Goal: Complete application form

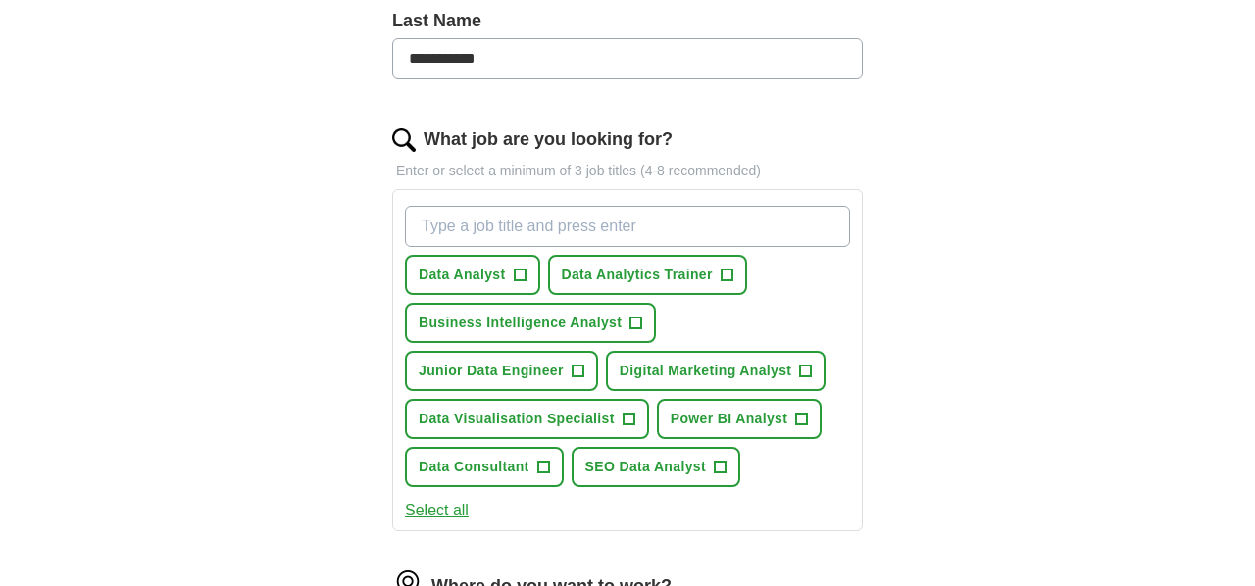
scroll to position [534, 0]
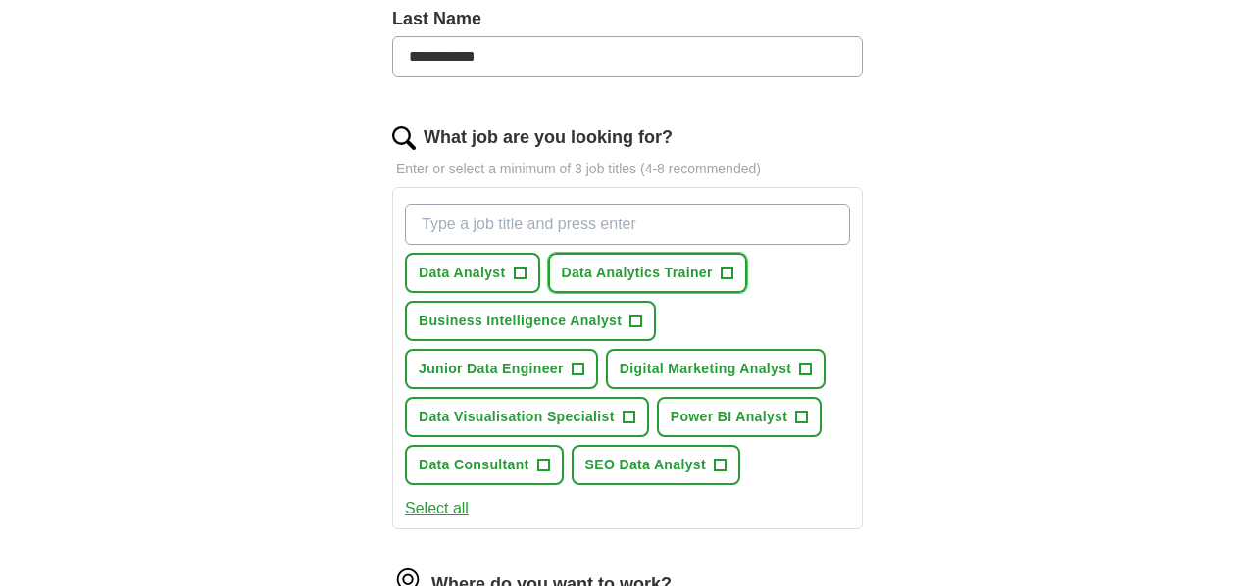
drag, startPoint x: 720, startPoint y: 275, endPoint x: 696, endPoint y: 275, distance: 23.5
click at [721, 275] on span "+" at bounding box center [727, 274] width 12 height 16
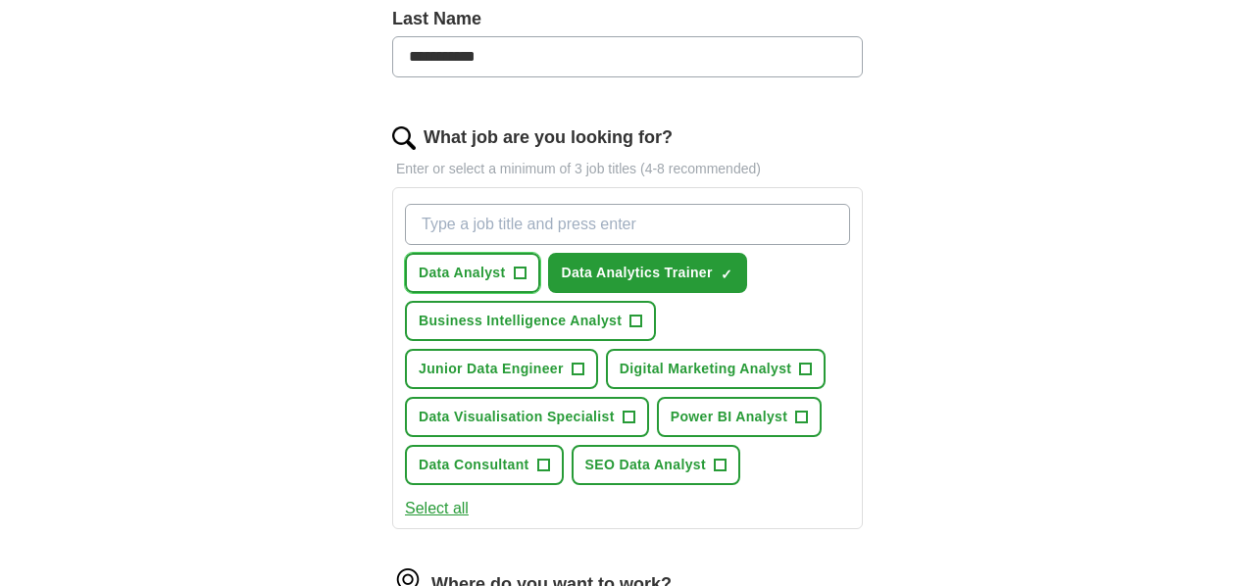
click at [450, 275] on span "Data Analyst" at bounding box center [462, 273] width 87 height 21
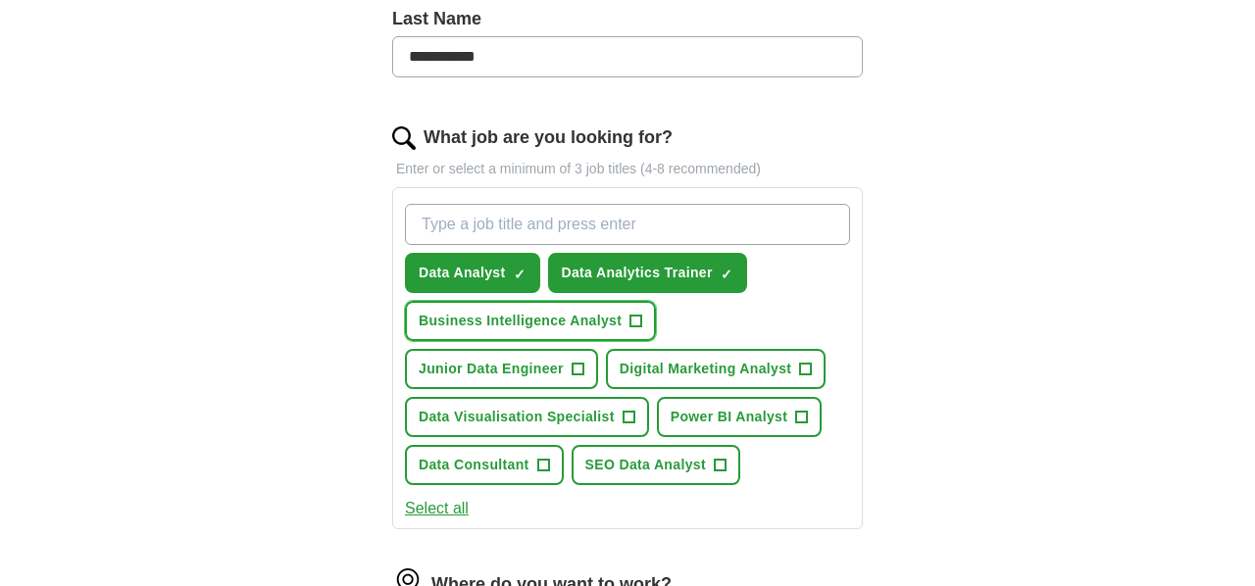
click at [512, 315] on span "Business Intelligence Analyst" at bounding box center [520, 321] width 203 height 21
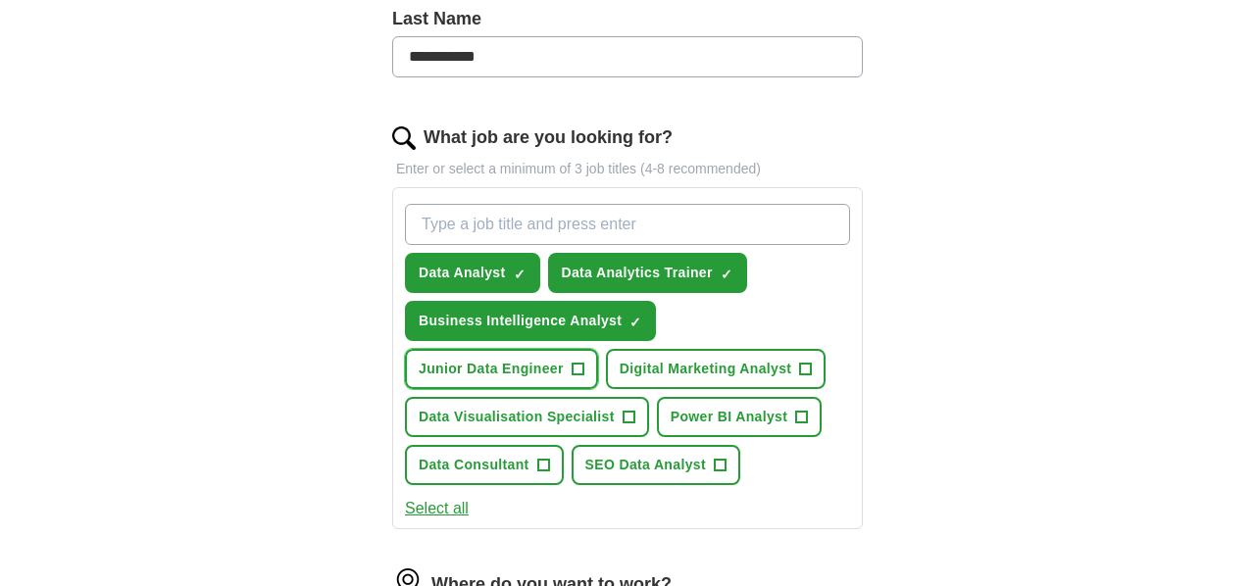
click at [544, 370] on span "Junior Data Engineer" at bounding box center [491, 369] width 145 height 21
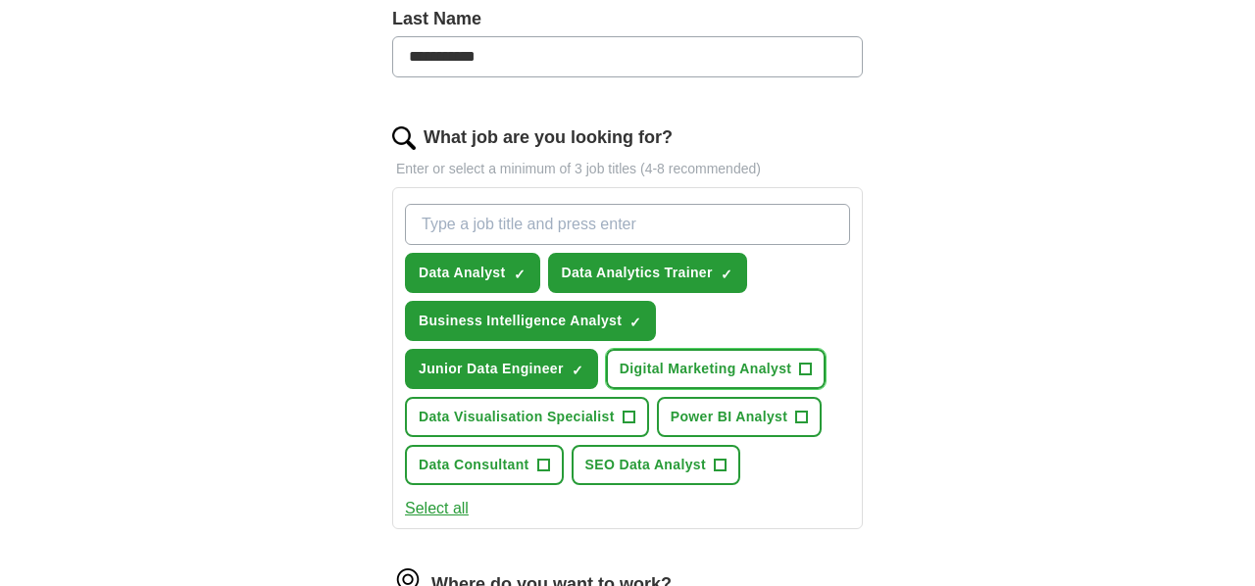
click at [706, 377] on span "Digital Marketing Analyst" at bounding box center [706, 369] width 173 height 21
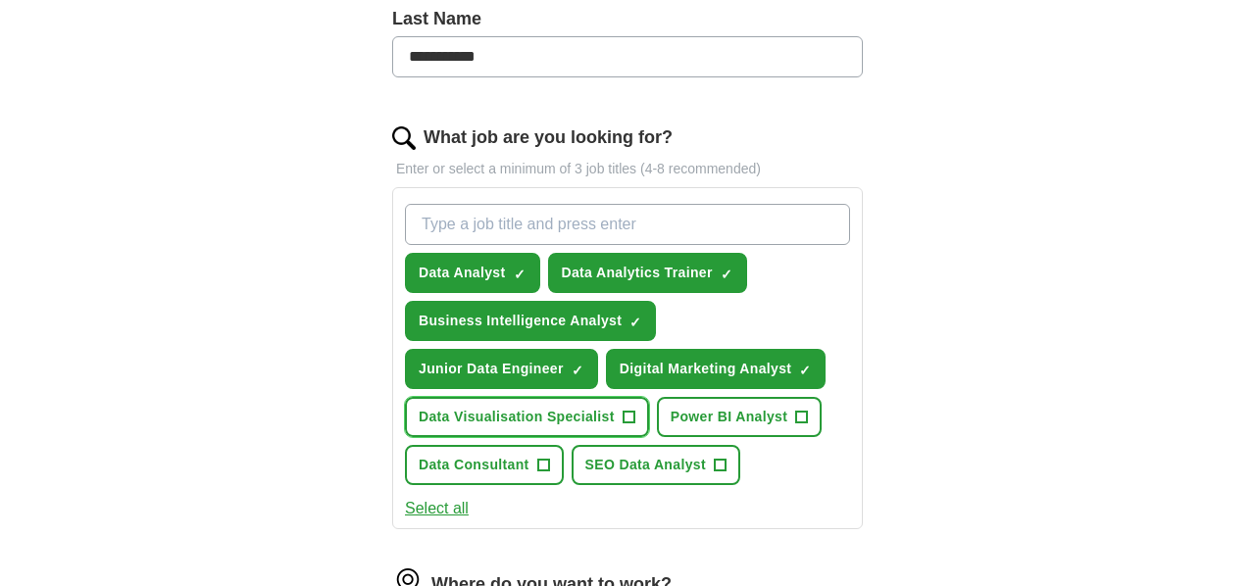
click at [537, 415] on span "Data Visualisation Specialist" at bounding box center [517, 417] width 196 height 21
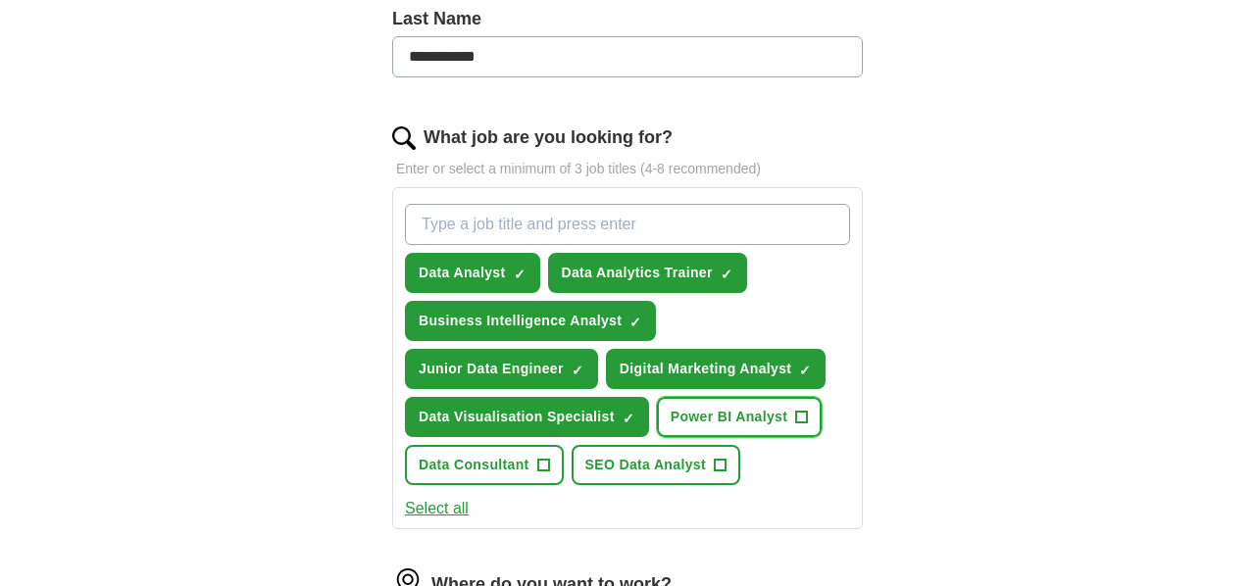
click at [747, 418] on span "Power BI Analyst" at bounding box center [729, 417] width 117 height 21
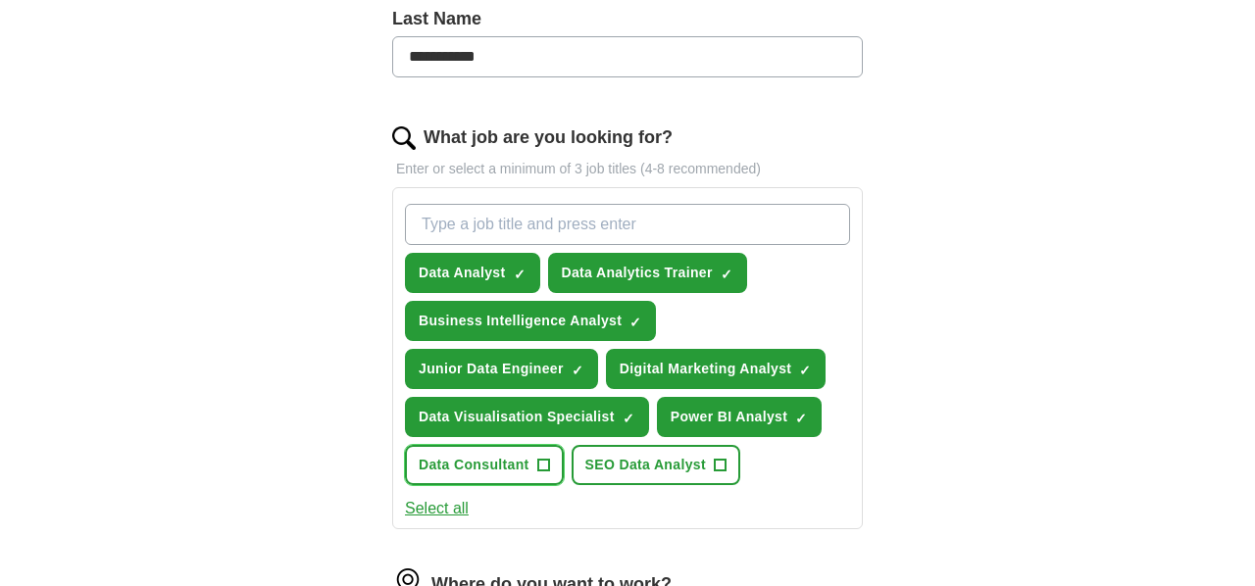
click at [539, 465] on span "+" at bounding box center [543, 466] width 12 height 16
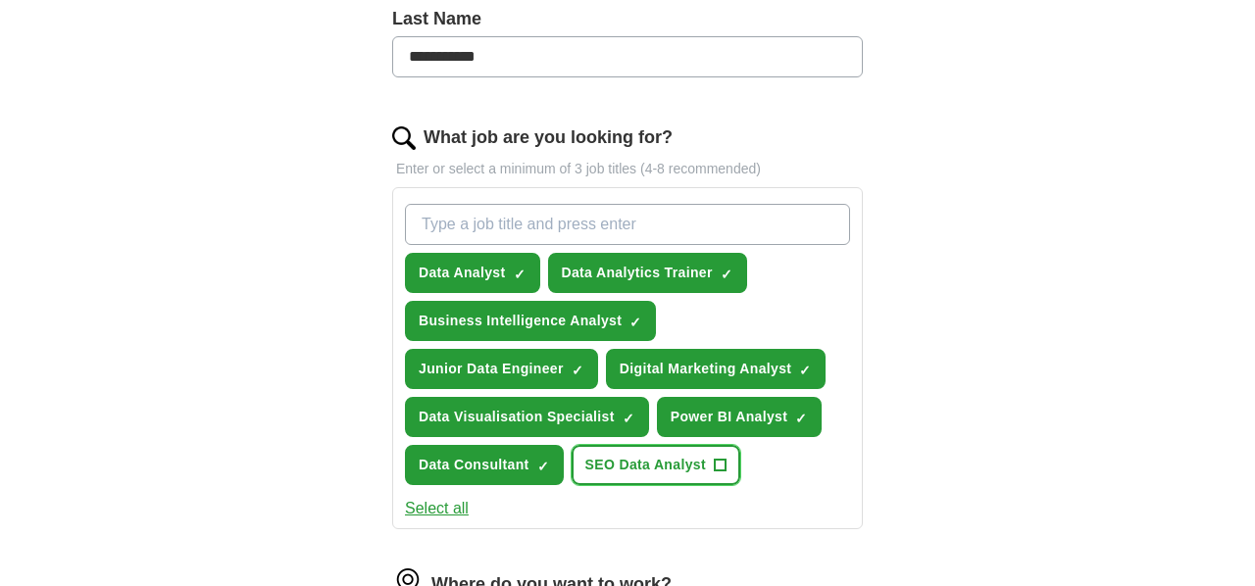
drag, startPoint x: 656, startPoint y: 466, endPoint x: 639, endPoint y: 475, distance: 18.9
click at [656, 466] on span "SEO Data Analyst" at bounding box center [645, 465] width 121 height 21
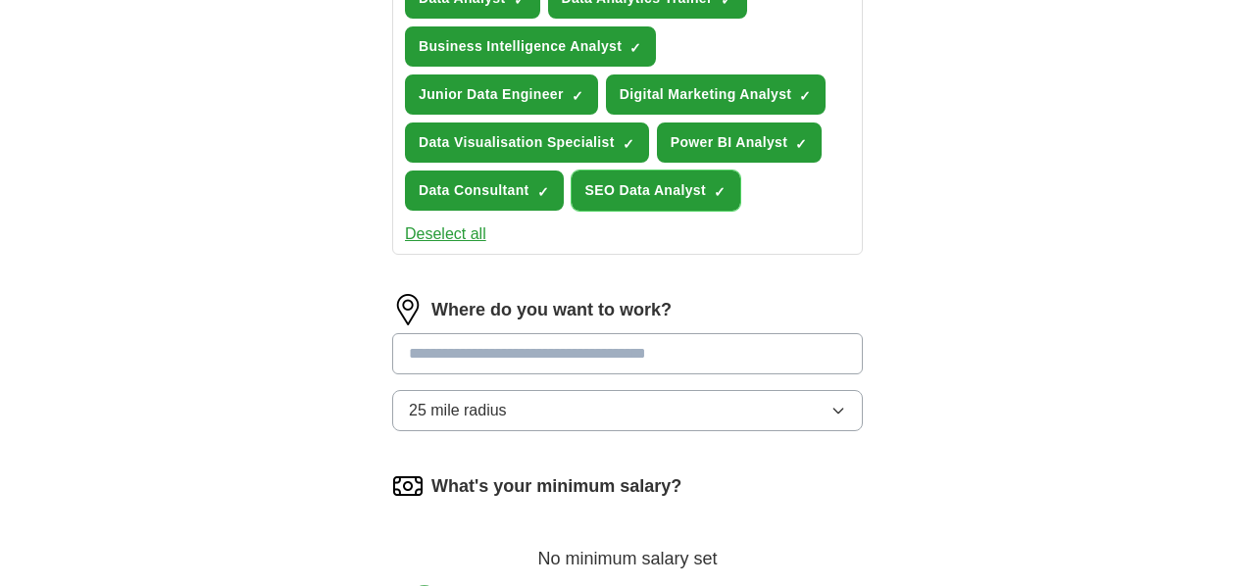
scroll to position [811, 0]
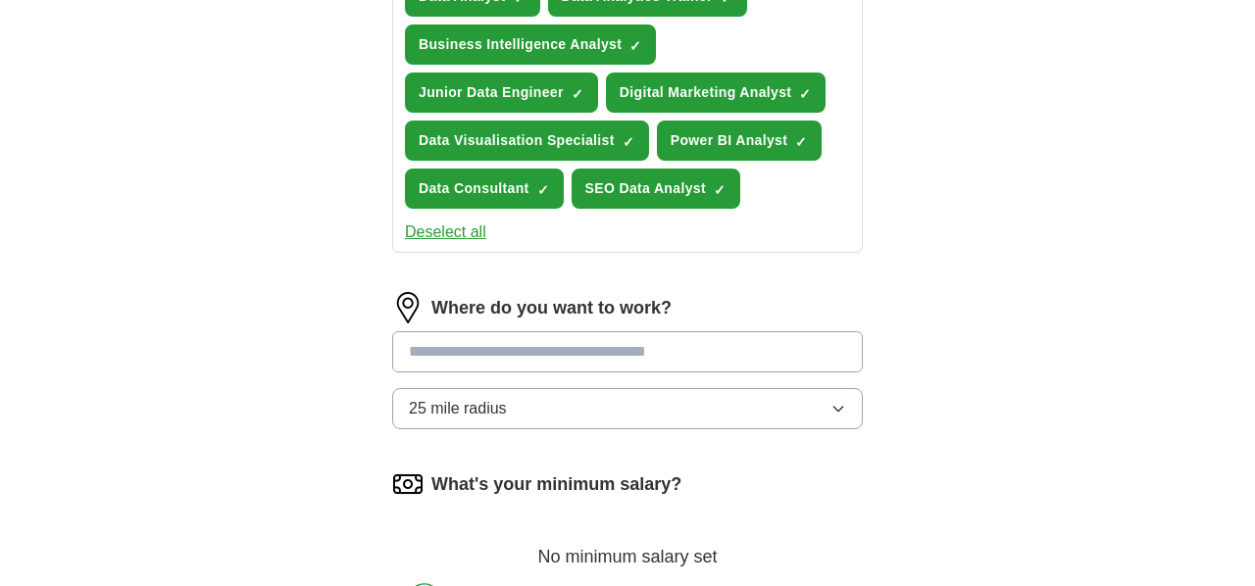
click at [508, 355] on input at bounding box center [627, 351] width 471 height 41
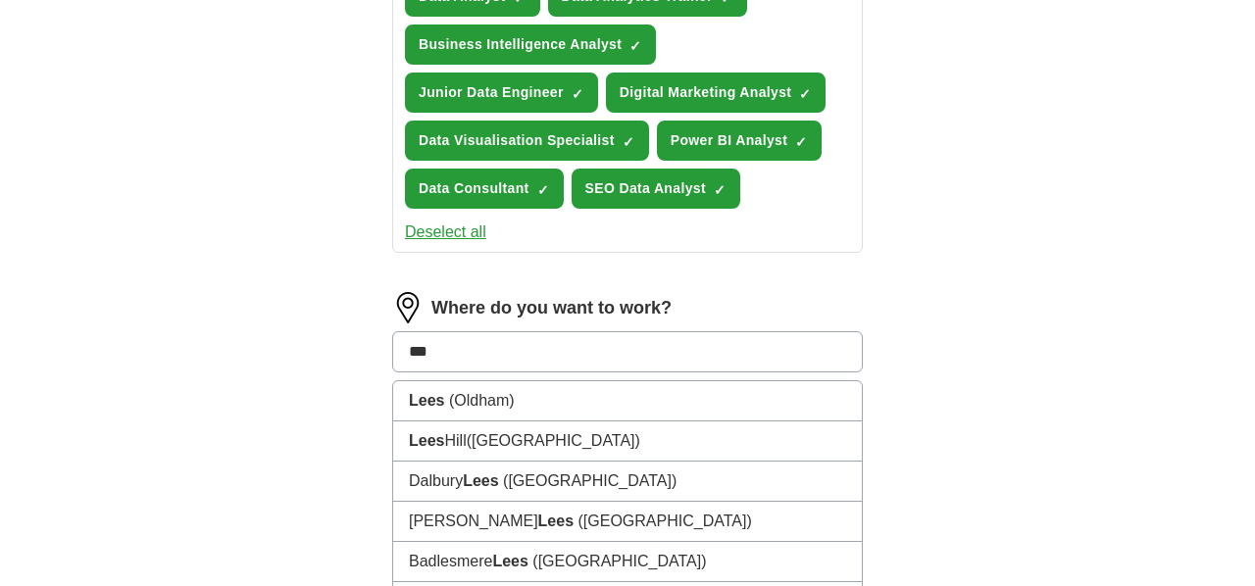
type input "****"
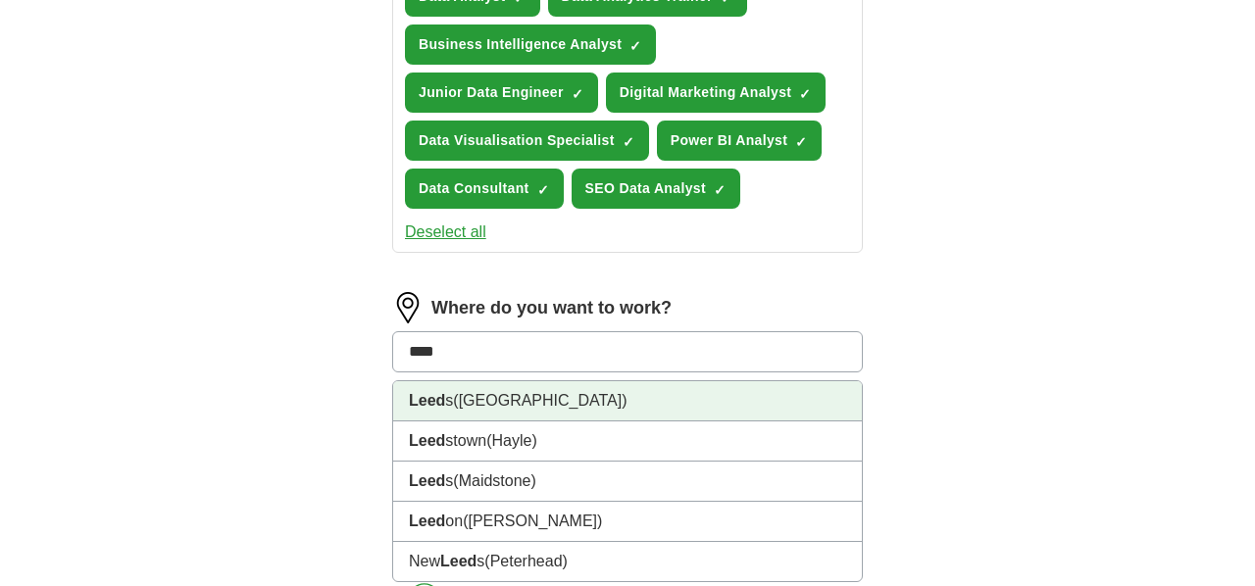
click at [603, 407] on li "Leed s ([GEOGRAPHIC_DATA])" at bounding box center [627, 401] width 469 height 40
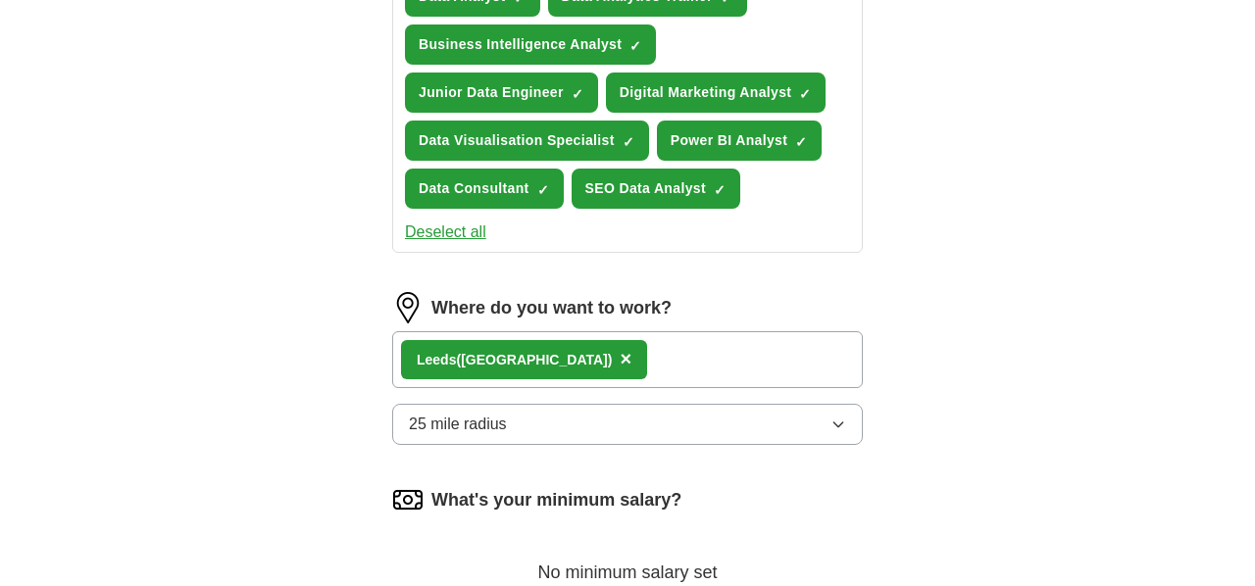
click at [675, 365] on div "Leed s ([GEOGRAPHIC_DATA]) ×" at bounding box center [627, 359] width 471 height 57
click at [656, 356] on div "Leed s ([GEOGRAPHIC_DATA]) ×" at bounding box center [627, 359] width 471 height 57
click at [686, 354] on div "Leed s ([GEOGRAPHIC_DATA]) ×" at bounding box center [627, 359] width 471 height 57
click at [665, 363] on div "Leed s ([GEOGRAPHIC_DATA]) ×" at bounding box center [627, 359] width 471 height 57
click at [664, 363] on div "Leed s ([GEOGRAPHIC_DATA]) ×" at bounding box center [627, 359] width 471 height 57
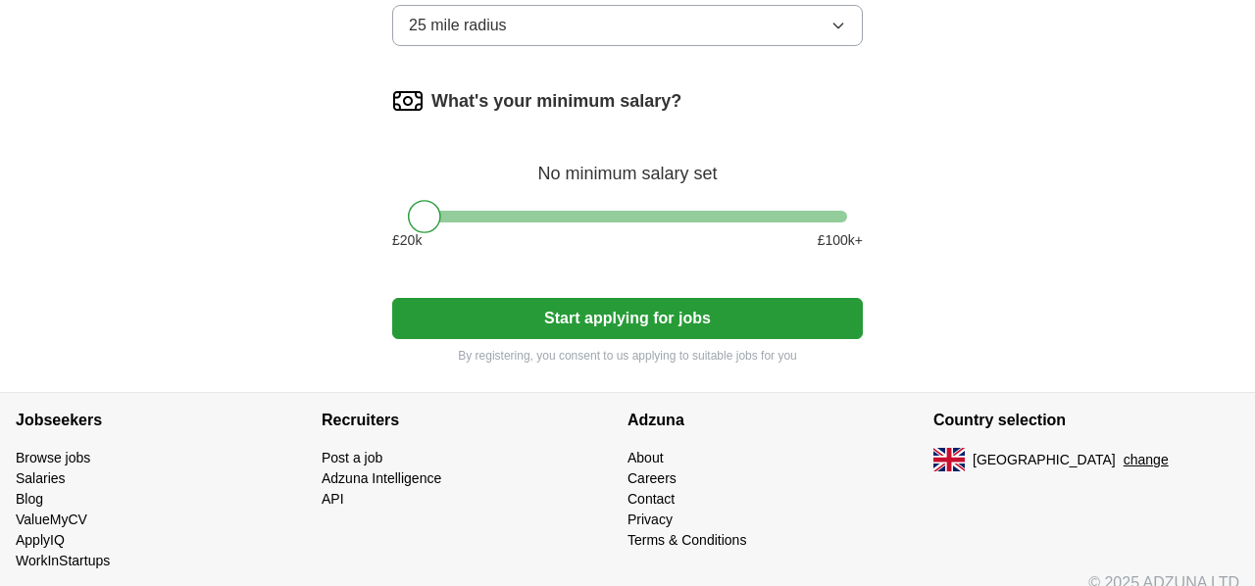
scroll to position [1217, 0]
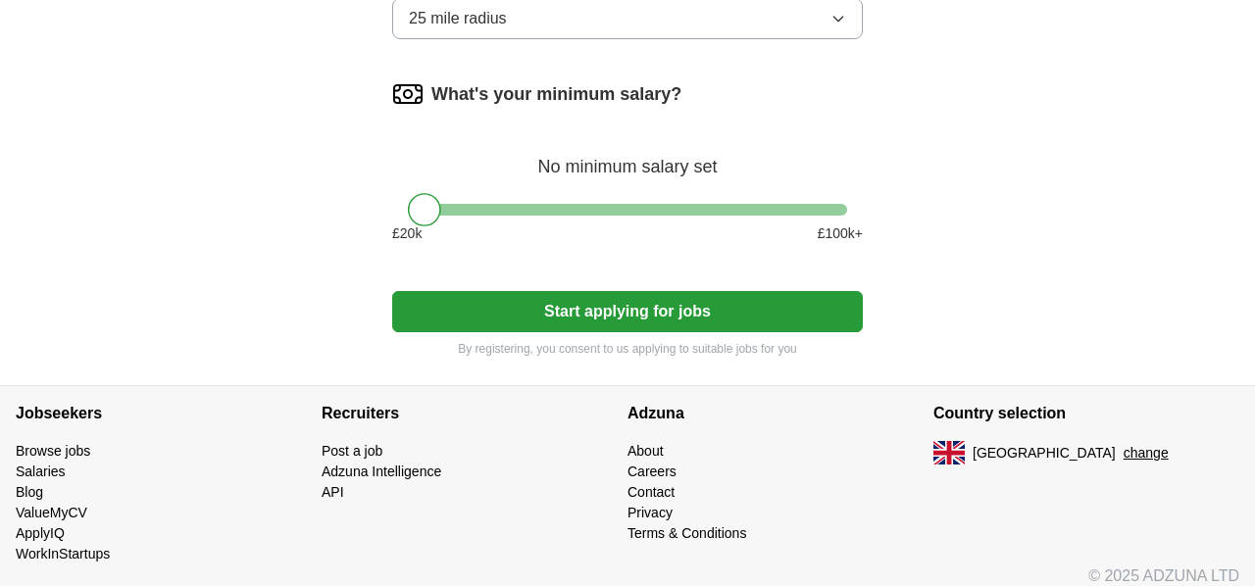
click at [590, 321] on button "Start applying for jobs" at bounding box center [627, 311] width 471 height 41
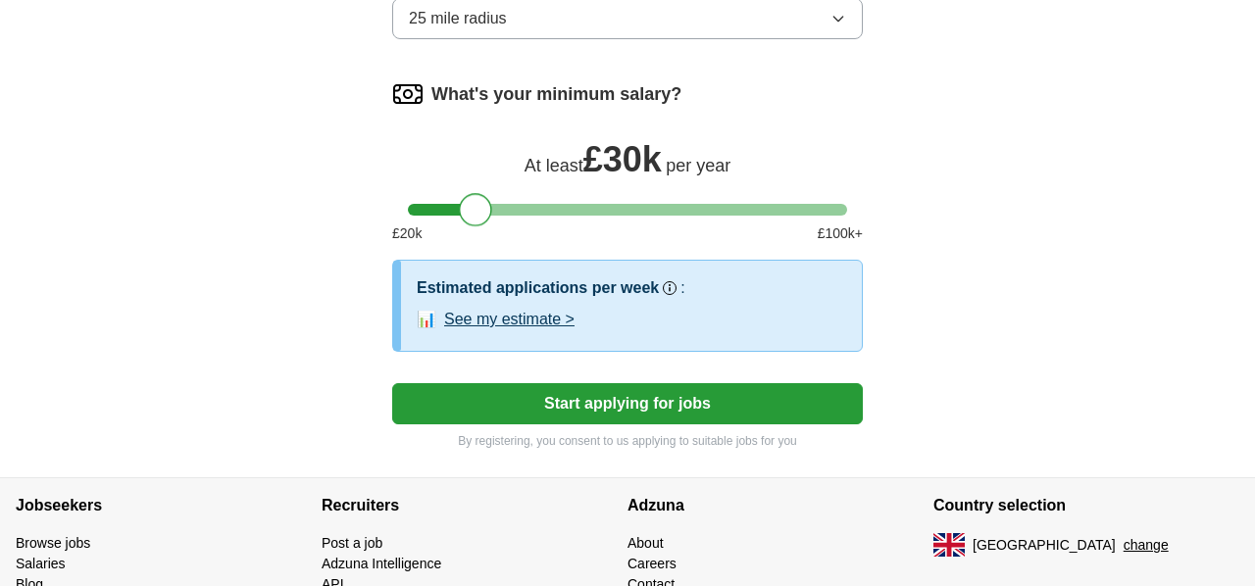
drag, startPoint x: 430, startPoint y: 210, endPoint x: 485, endPoint y: 219, distance: 55.6
click at [481, 214] on div at bounding box center [475, 209] width 33 height 33
click at [682, 402] on button "Start applying for jobs" at bounding box center [627, 403] width 471 height 41
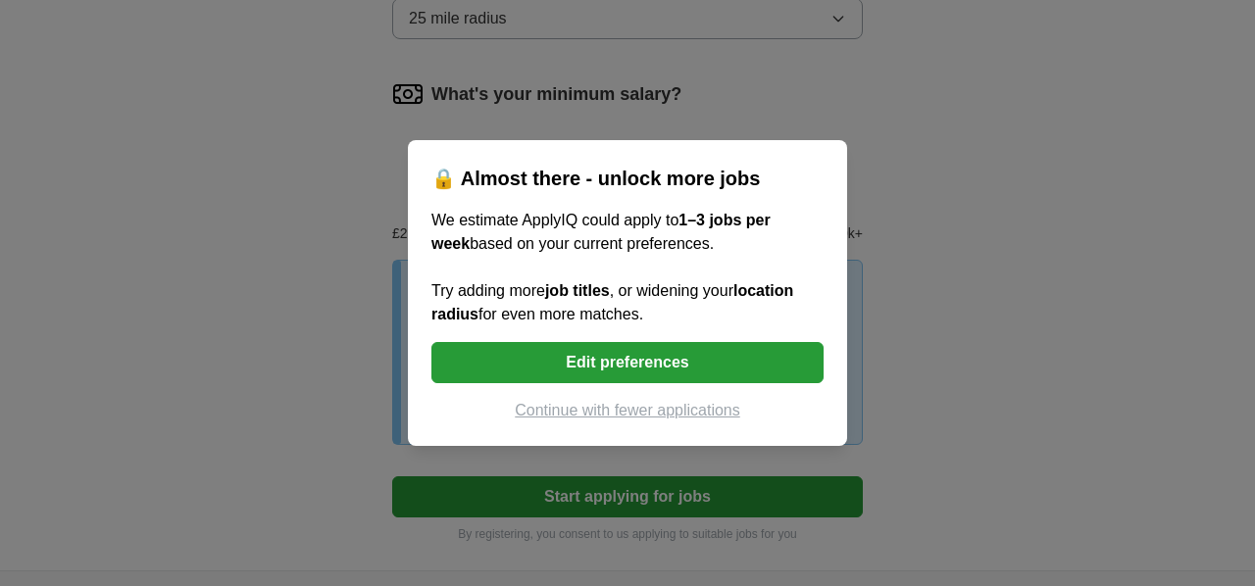
click at [642, 371] on button "Edit preferences" at bounding box center [627, 362] width 392 height 41
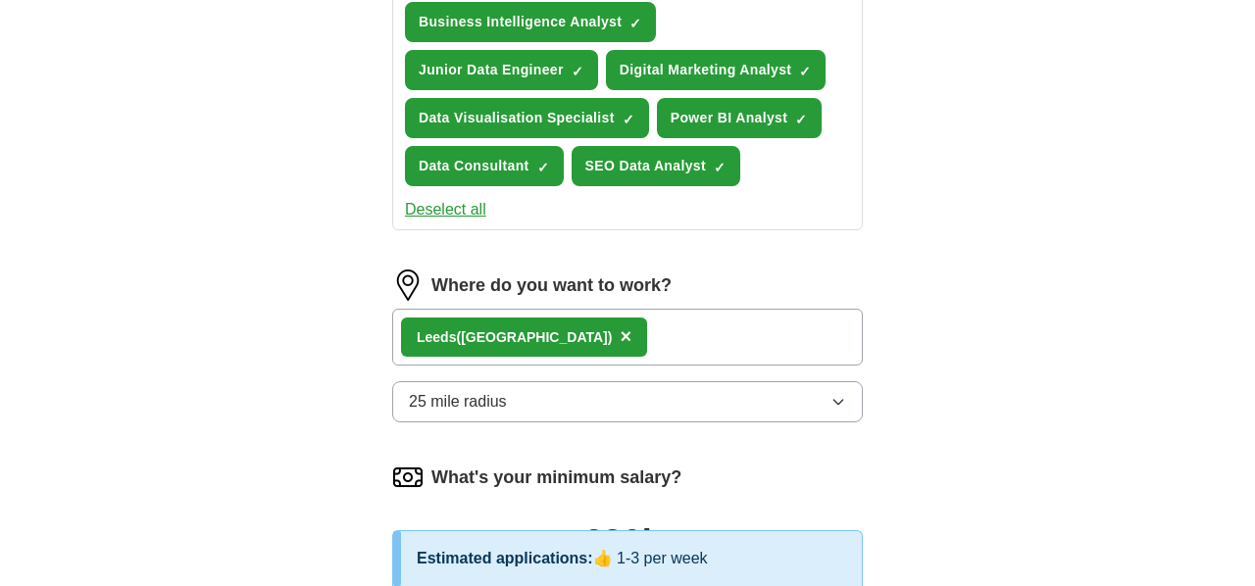
scroll to position [829, 0]
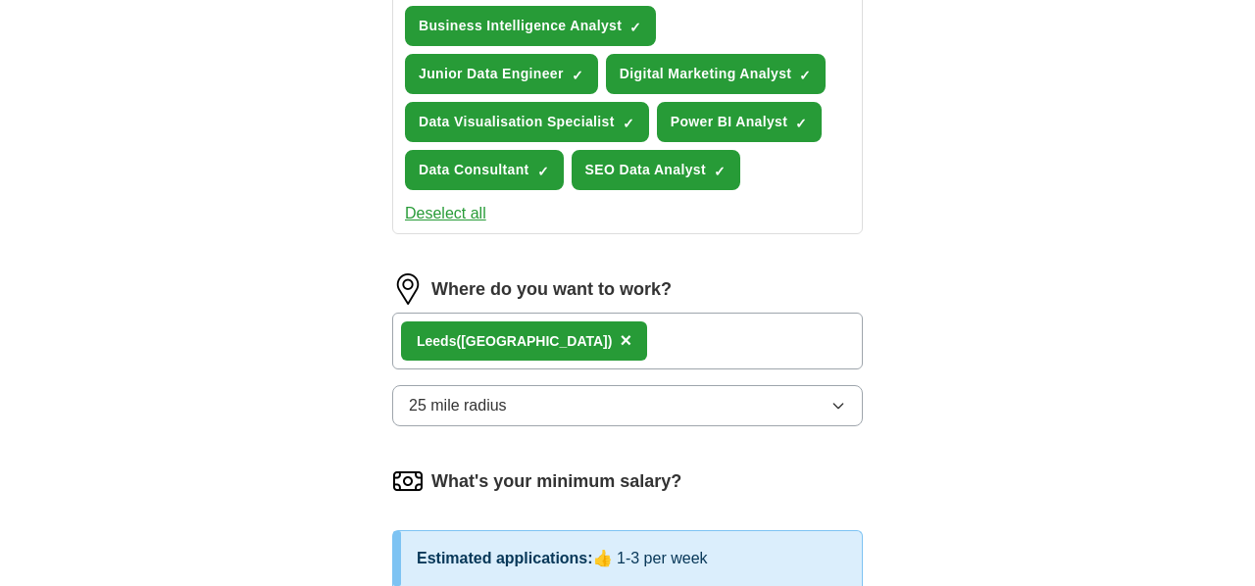
click at [654, 341] on div "Leed s (West Yorkshire) ×" at bounding box center [627, 341] width 471 height 57
drag, startPoint x: 628, startPoint y: 336, endPoint x: 614, endPoint y: 337, distance: 14.7
click at [625, 336] on div "Leed s (West Yorkshire) ×" at bounding box center [627, 341] width 471 height 57
click at [657, 340] on div "Leed s (West Yorkshire) ×" at bounding box center [627, 341] width 471 height 57
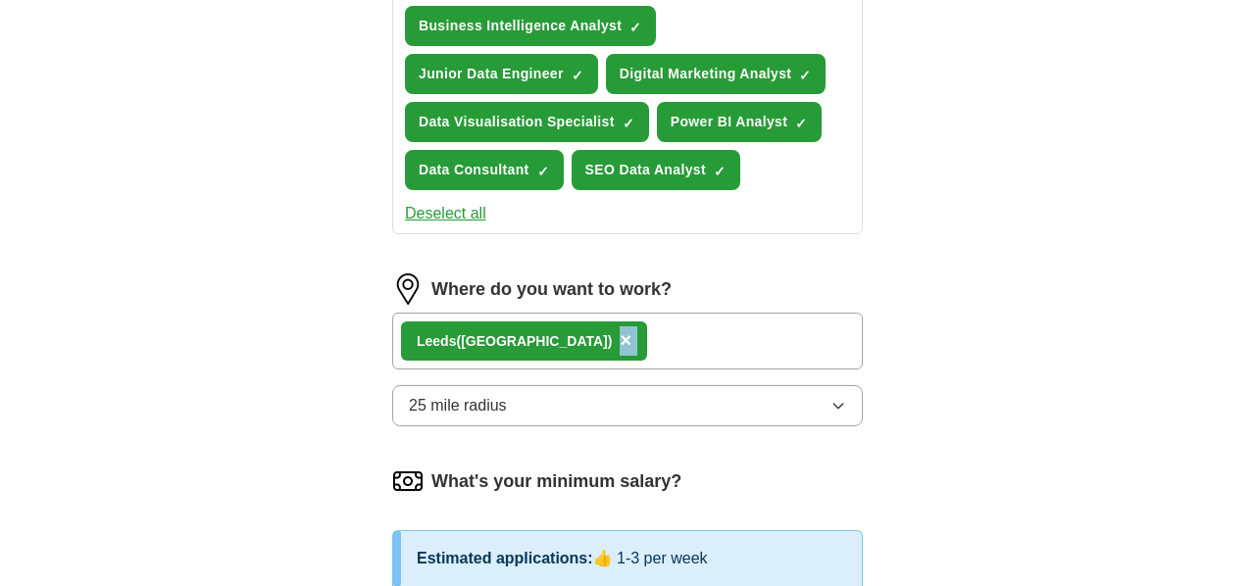
click at [657, 340] on div "Leed s (West Yorkshire) ×" at bounding box center [627, 341] width 471 height 57
drag, startPoint x: 652, startPoint y: 358, endPoint x: 602, endPoint y: 253, distance: 116.2
click at [652, 357] on div "Leed s (West Yorkshire) ×" at bounding box center [627, 341] width 471 height 57
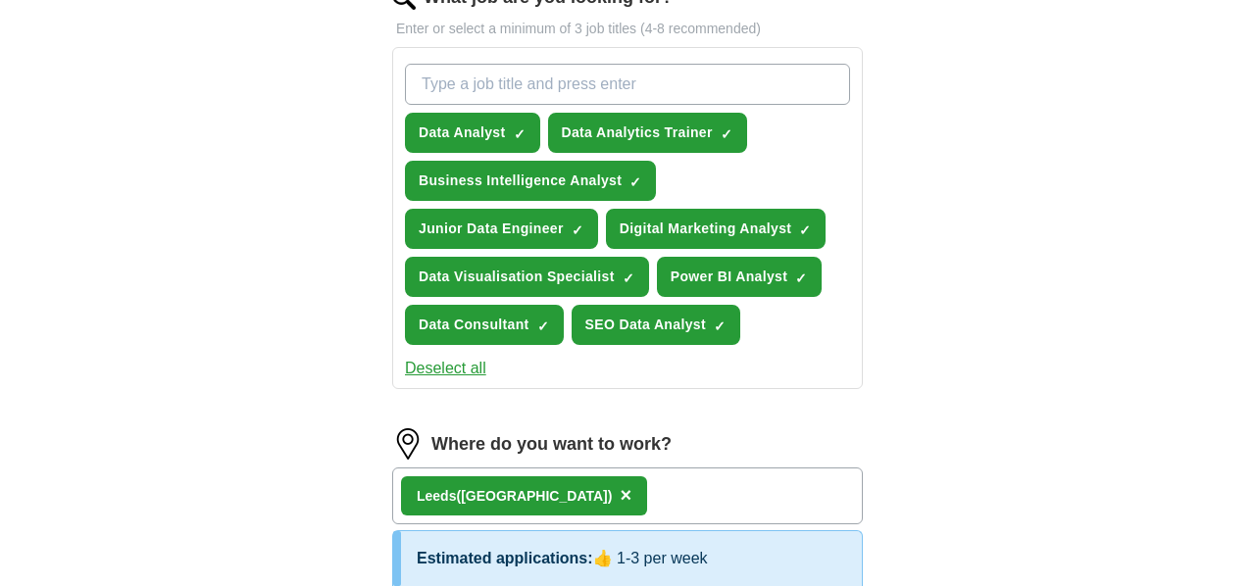
scroll to position [653, 0]
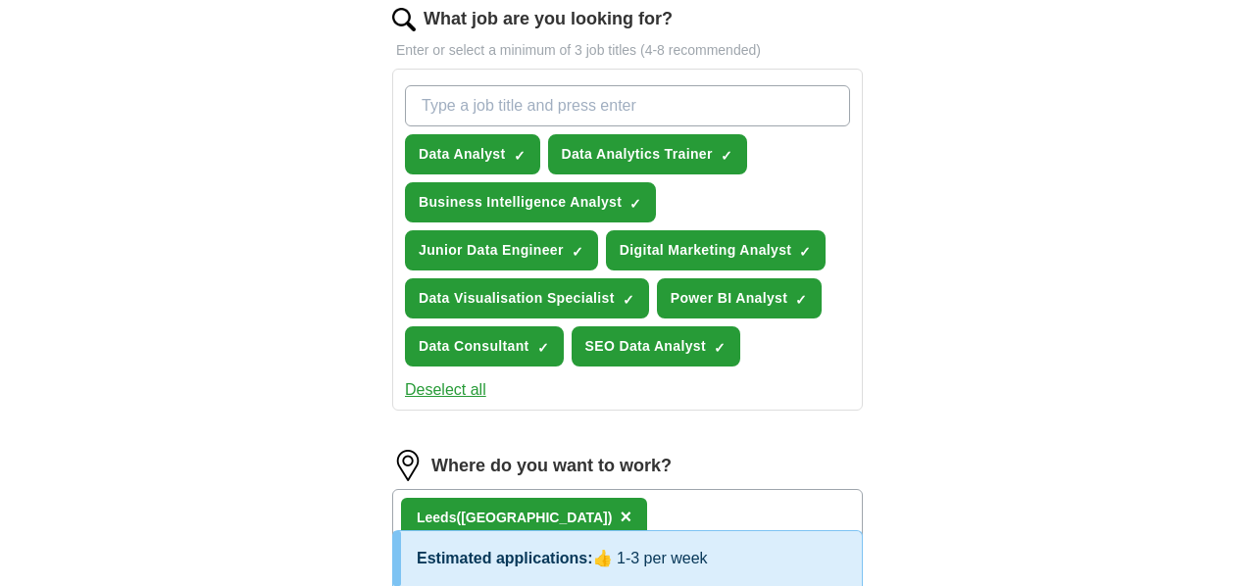
click at [506, 107] on input "What job are you looking for?" at bounding box center [627, 105] width 445 height 41
type input "a"
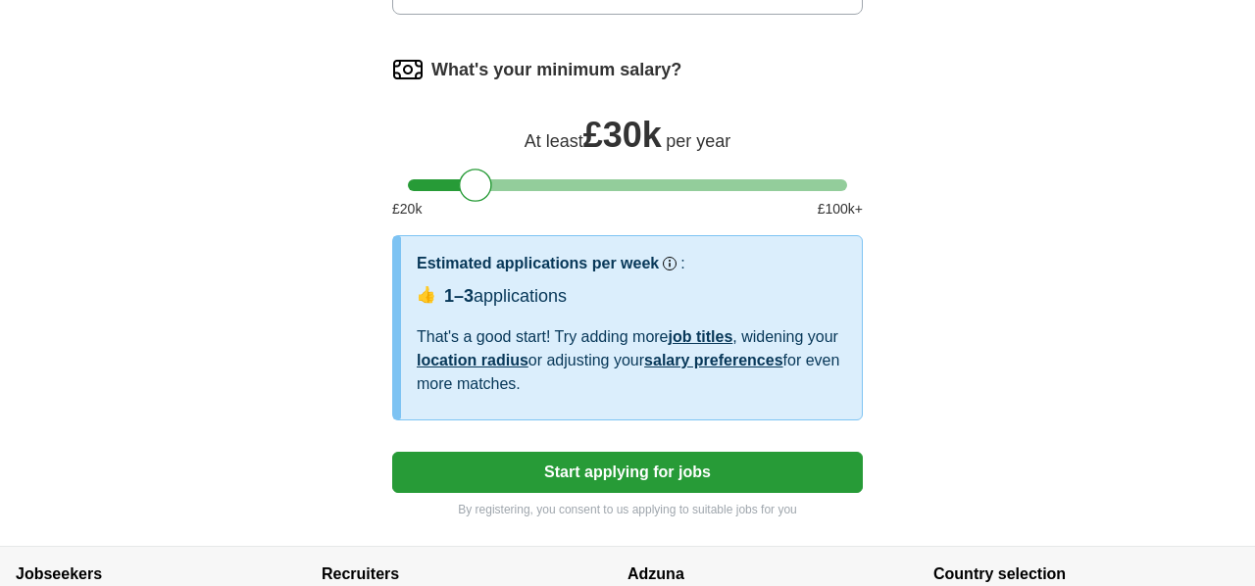
scroll to position [1244, 0]
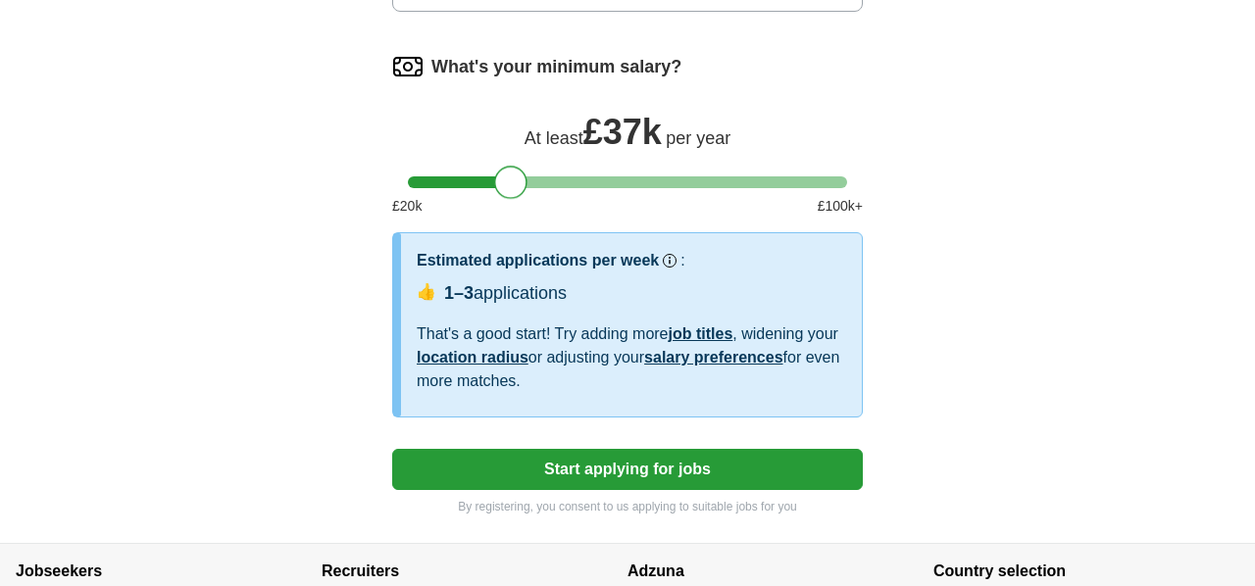
drag, startPoint x: 479, startPoint y: 186, endPoint x: 511, endPoint y: 188, distance: 31.4
click at [511, 188] on div at bounding box center [510, 182] width 33 height 33
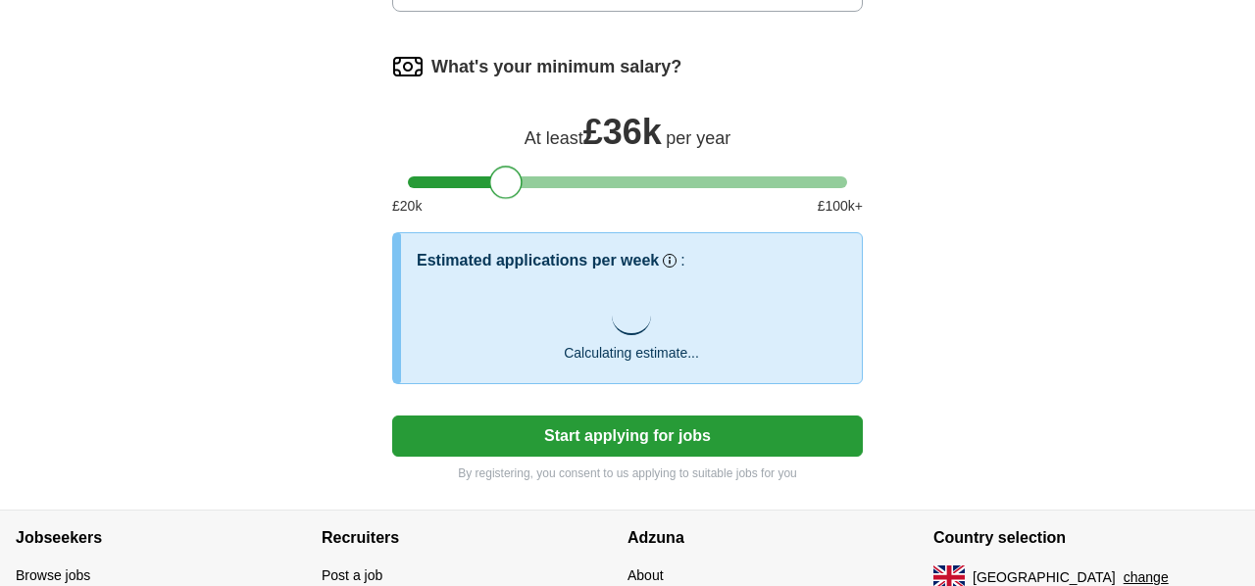
click at [507, 189] on div at bounding box center [505, 182] width 33 height 33
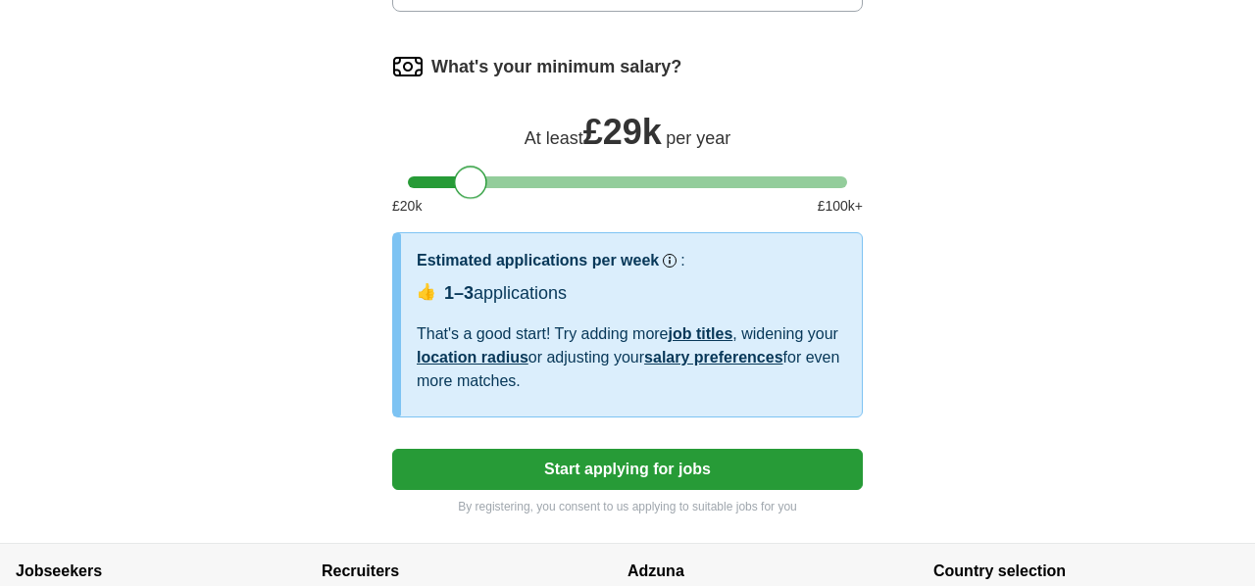
drag, startPoint x: 497, startPoint y: 183, endPoint x: 465, endPoint y: 193, distance: 33.8
click at [465, 193] on div at bounding box center [470, 182] width 33 height 33
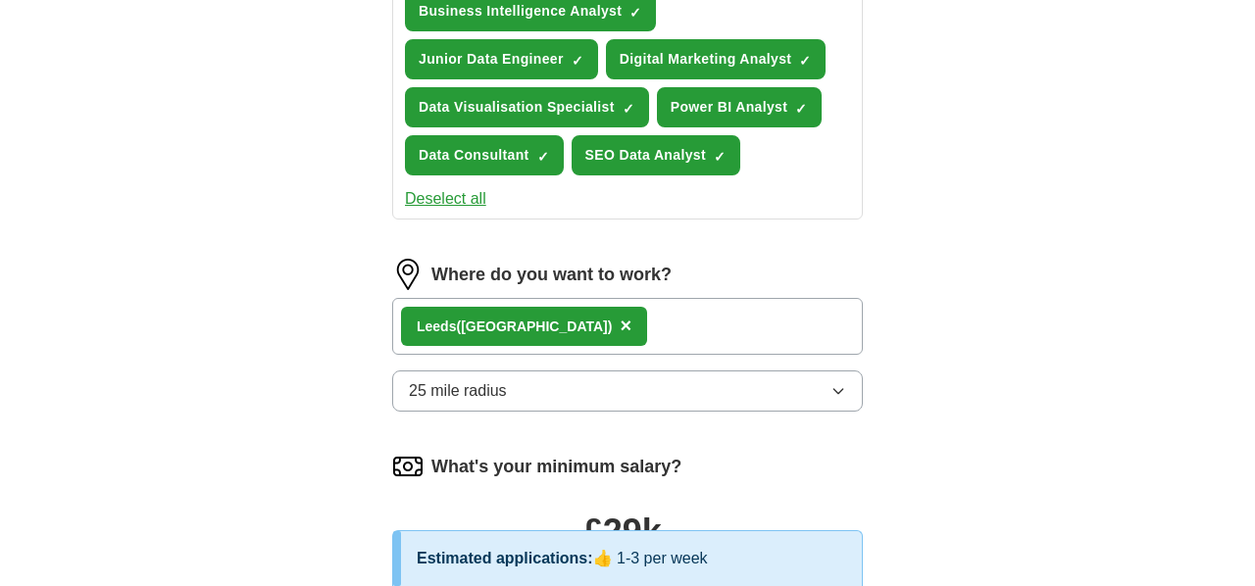
scroll to position [836, 0]
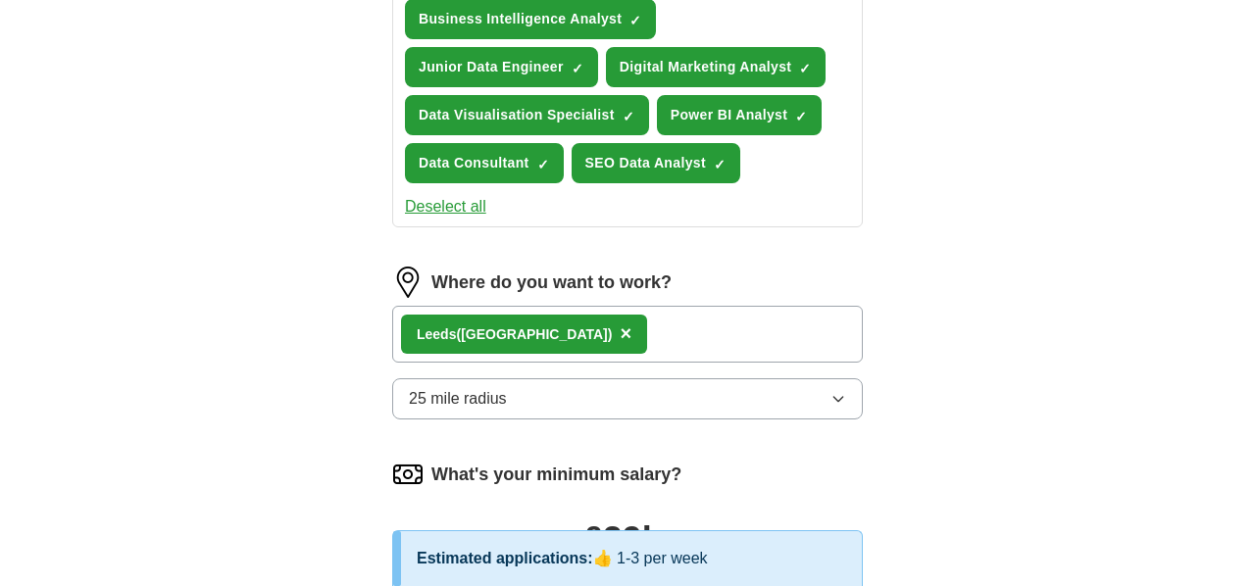
click at [579, 406] on button "25 mile radius" at bounding box center [627, 398] width 471 height 41
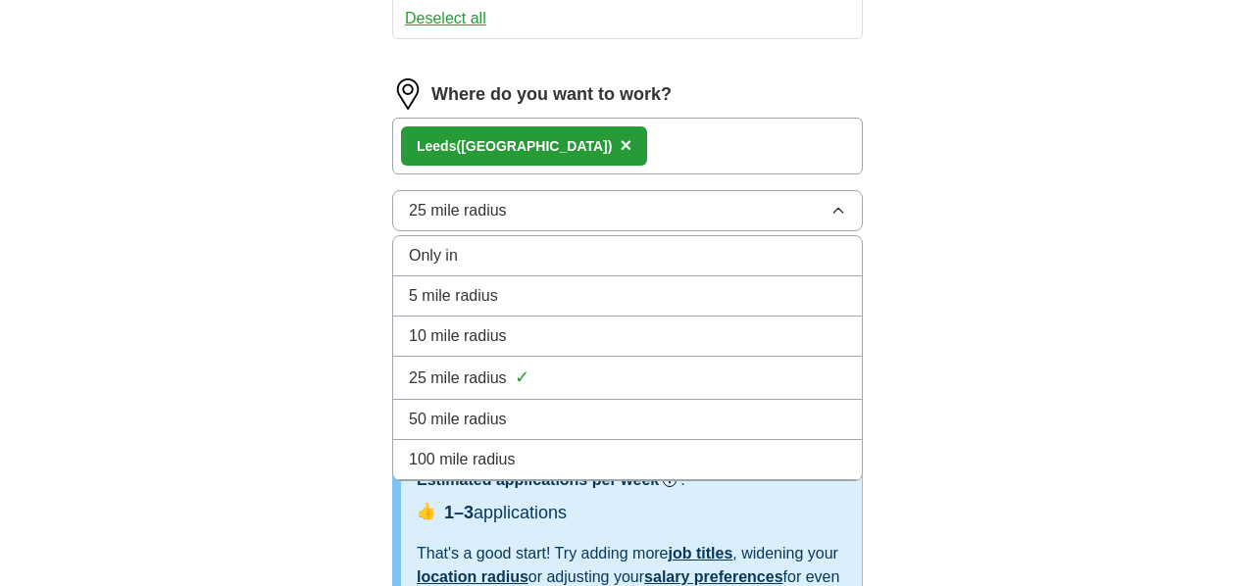
scroll to position [1030, 0]
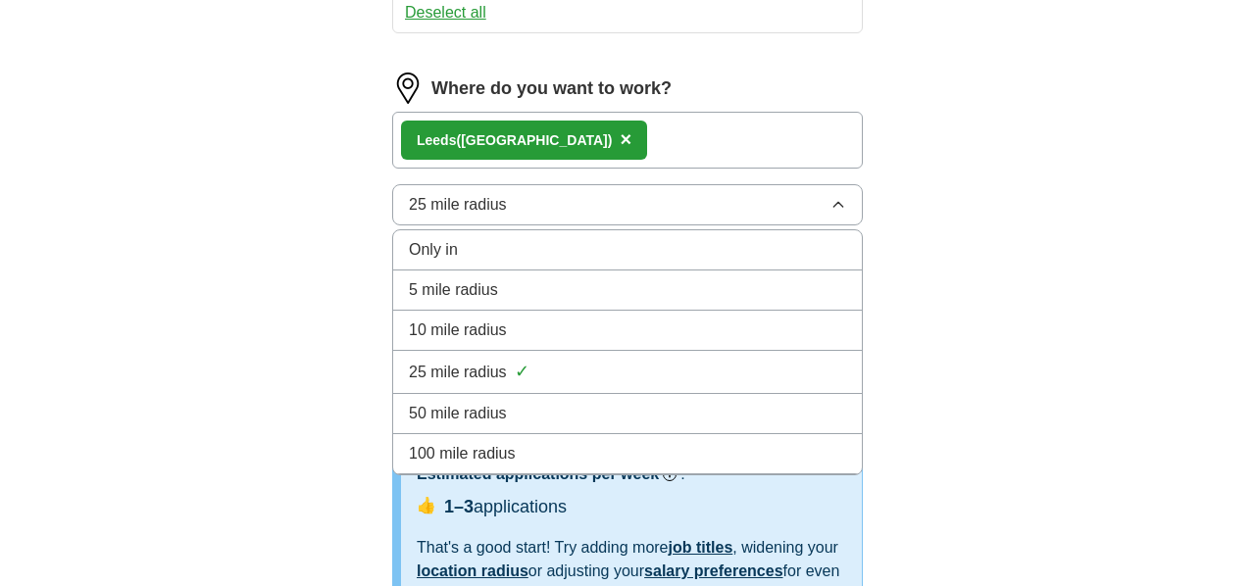
click at [566, 458] on div "100 mile radius" at bounding box center [627, 454] width 437 height 24
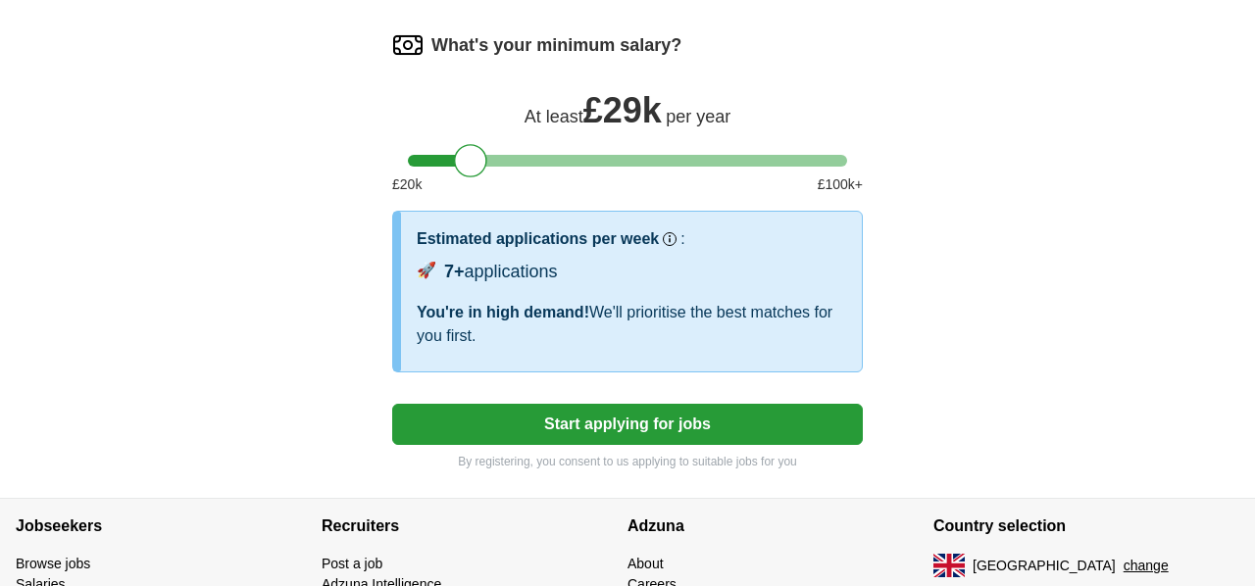
scroll to position [1267, 0]
click at [618, 429] on button "Start applying for jobs" at bounding box center [627, 423] width 471 height 41
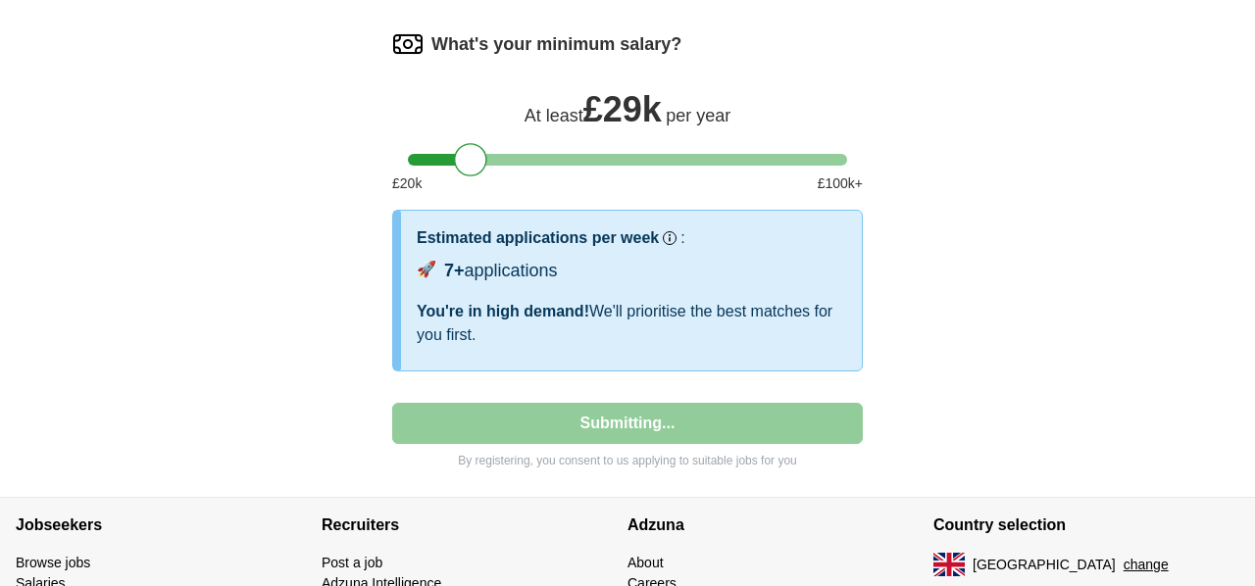
select select "**"
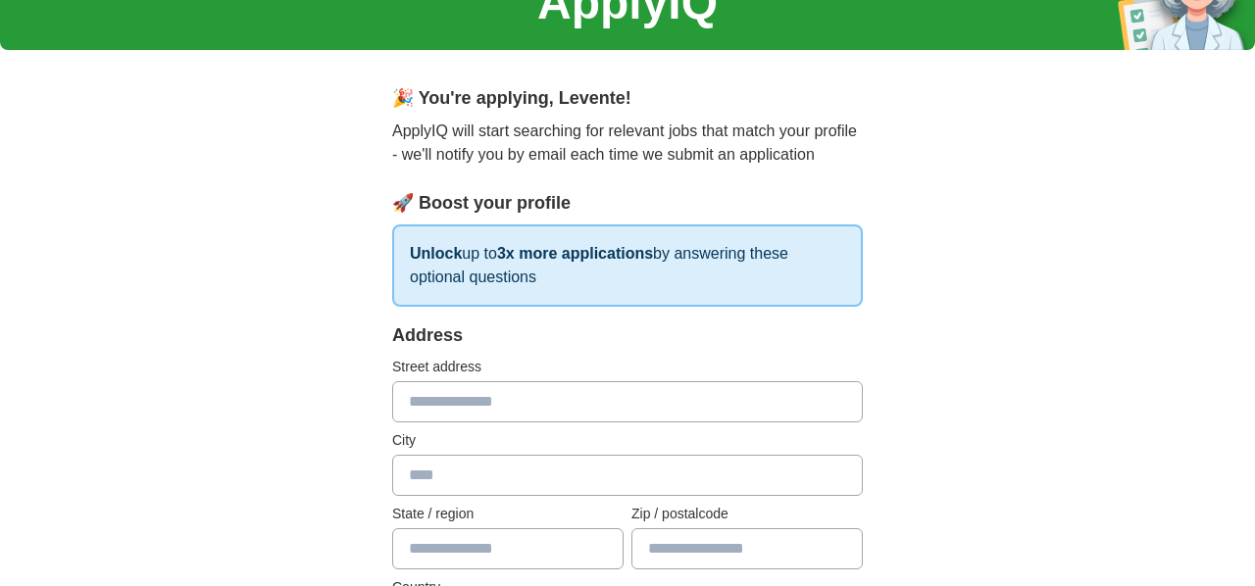
scroll to position [109, 0]
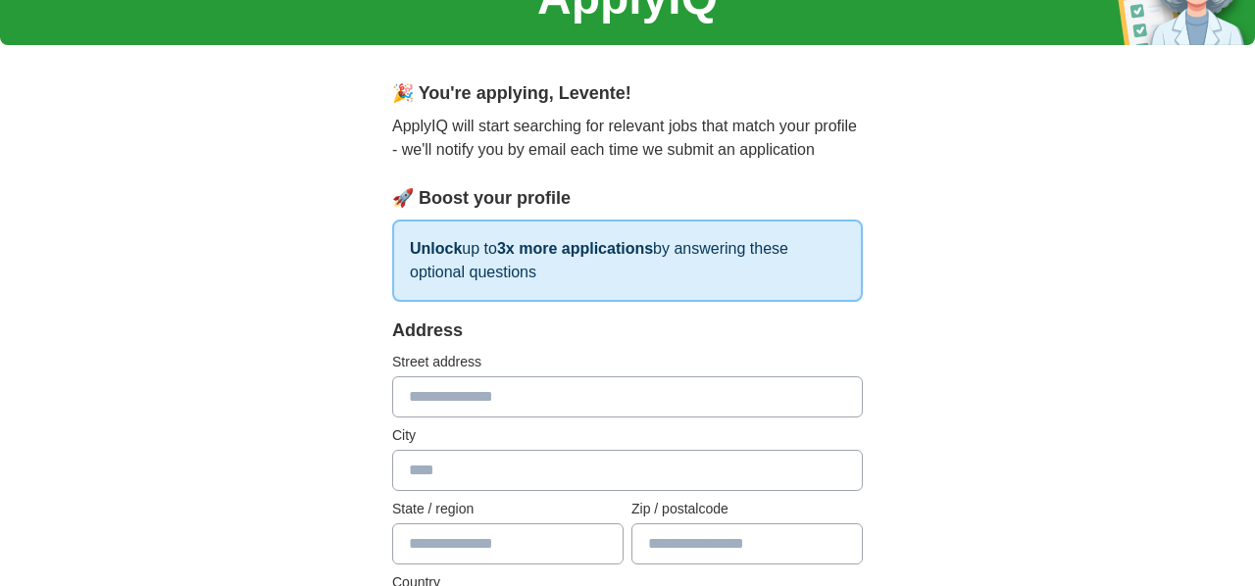
click at [460, 397] on input "text" at bounding box center [627, 396] width 471 height 41
type input "**********"
type input "*******"
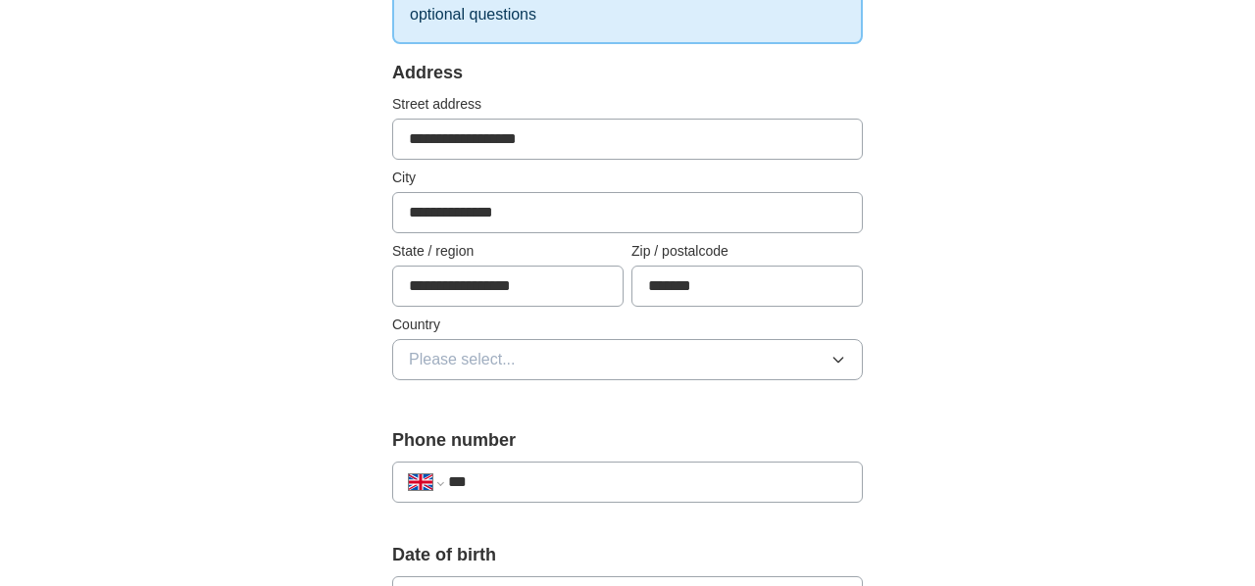
scroll to position [388, 0]
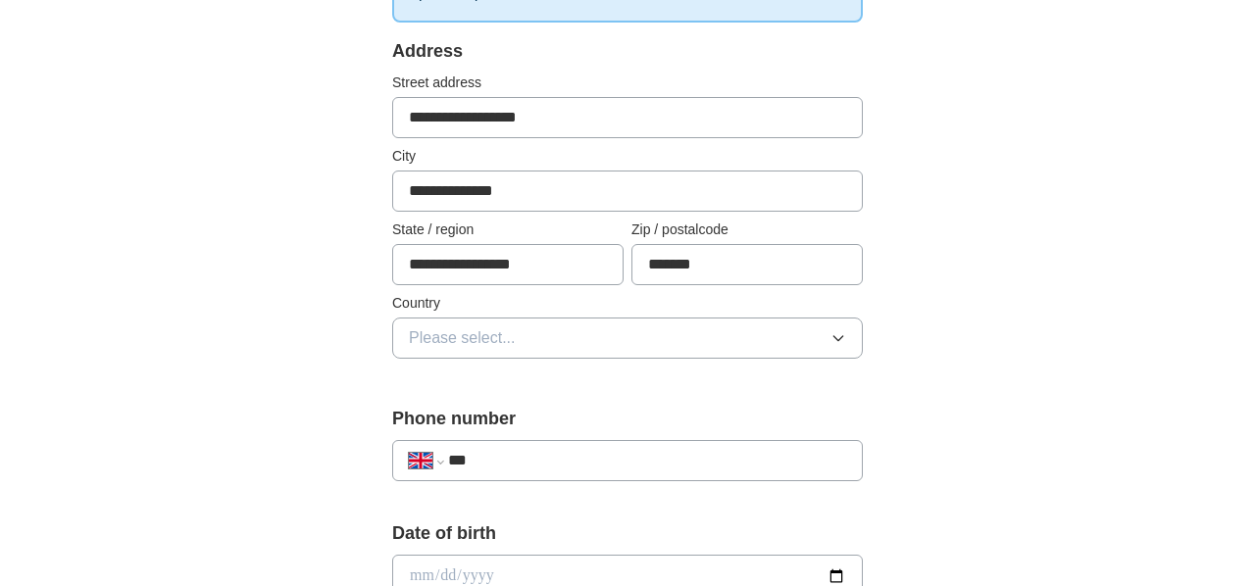
click at [442, 342] on span "Please select..." at bounding box center [462, 338] width 107 height 24
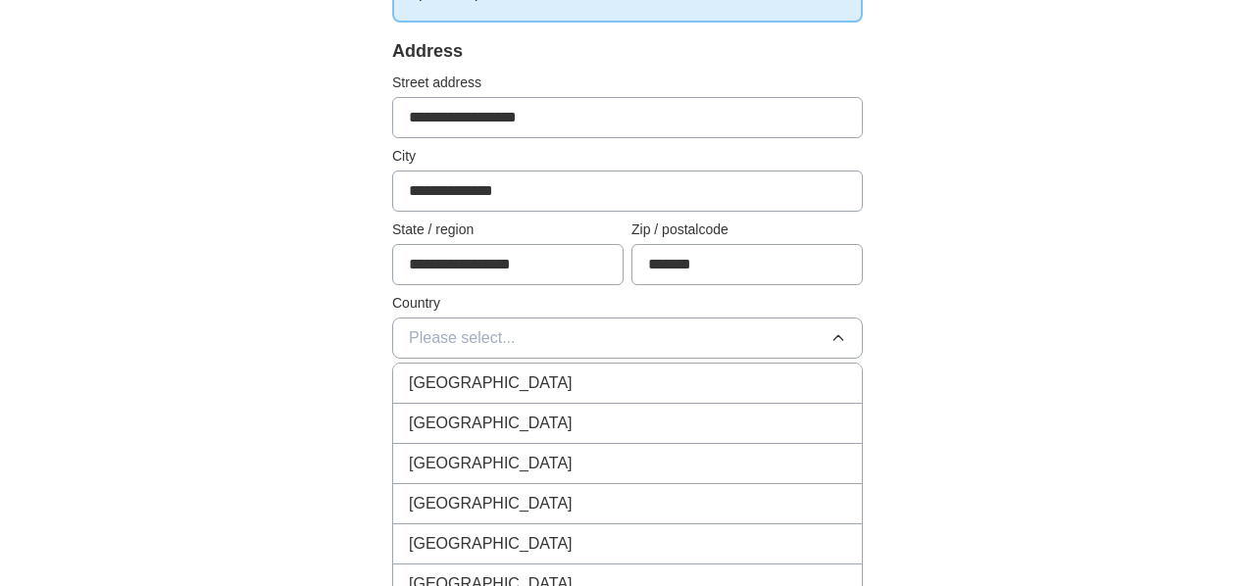
click at [449, 386] on span "[GEOGRAPHIC_DATA]" at bounding box center [491, 384] width 164 height 24
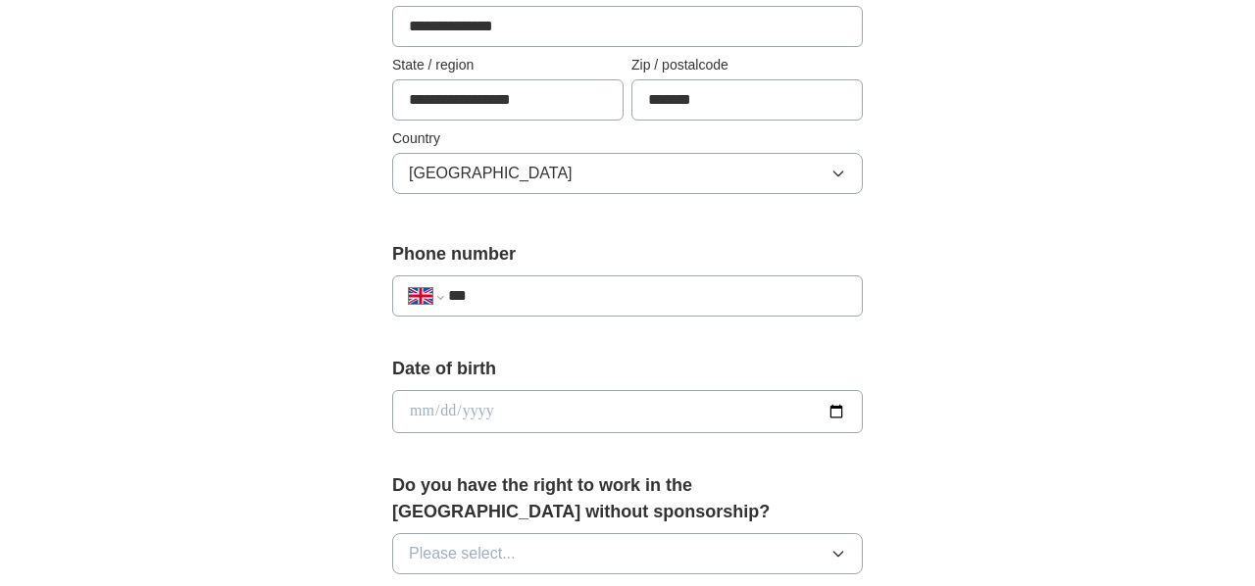
scroll to position [561, 0]
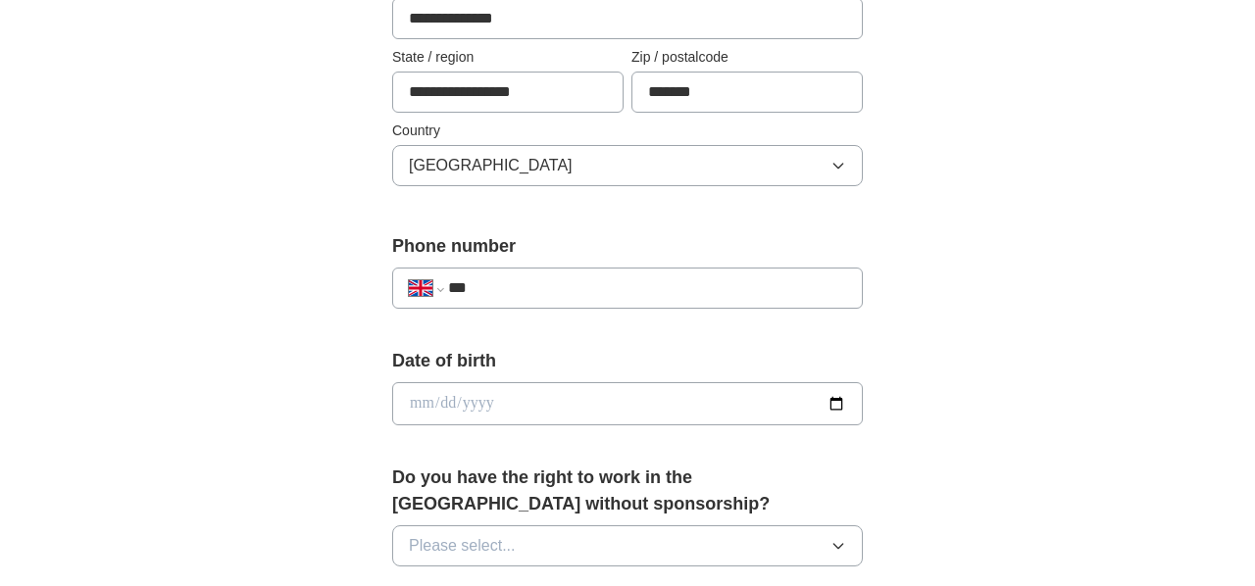
click at [519, 280] on input "***" at bounding box center [647, 288] width 398 height 24
type input "**********"
click at [550, 400] on input "date" at bounding box center [627, 403] width 471 height 43
click at [829, 405] on input "date" at bounding box center [627, 403] width 471 height 43
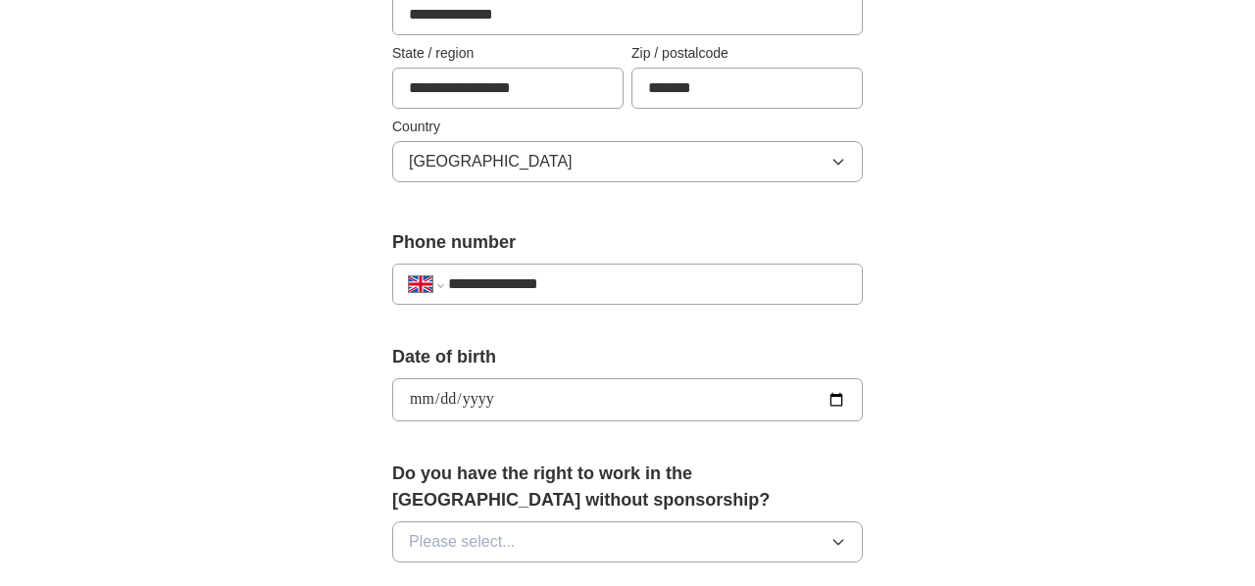
click at [834, 401] on input "**********" at bounding box center [627, 399] width 471 height 43
type input "**********"
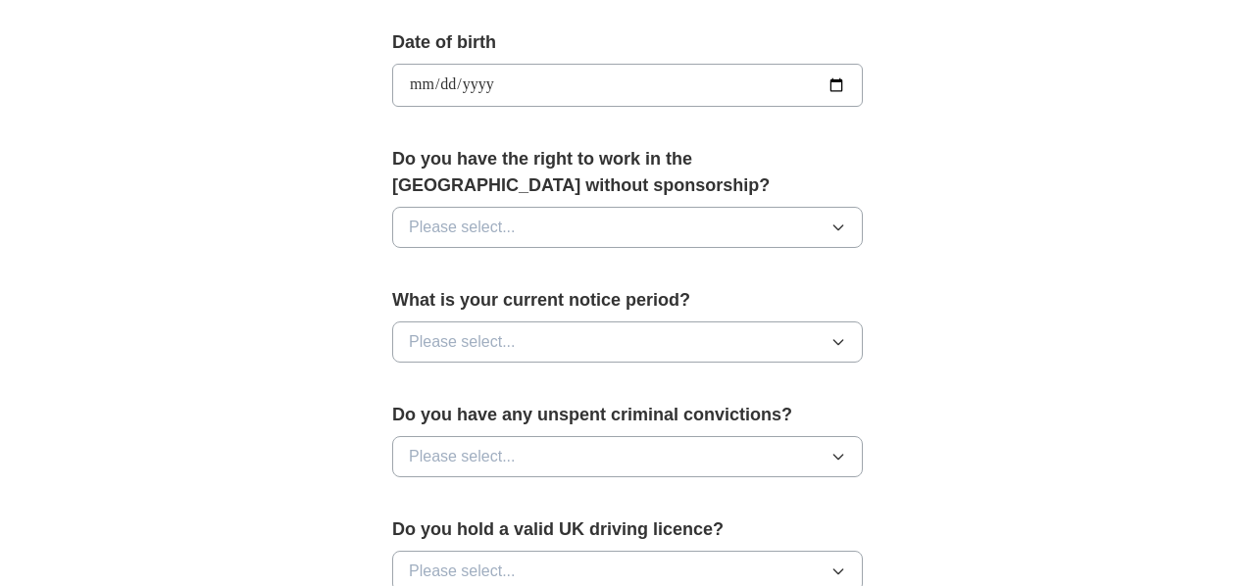
scroll to position [915, 0]
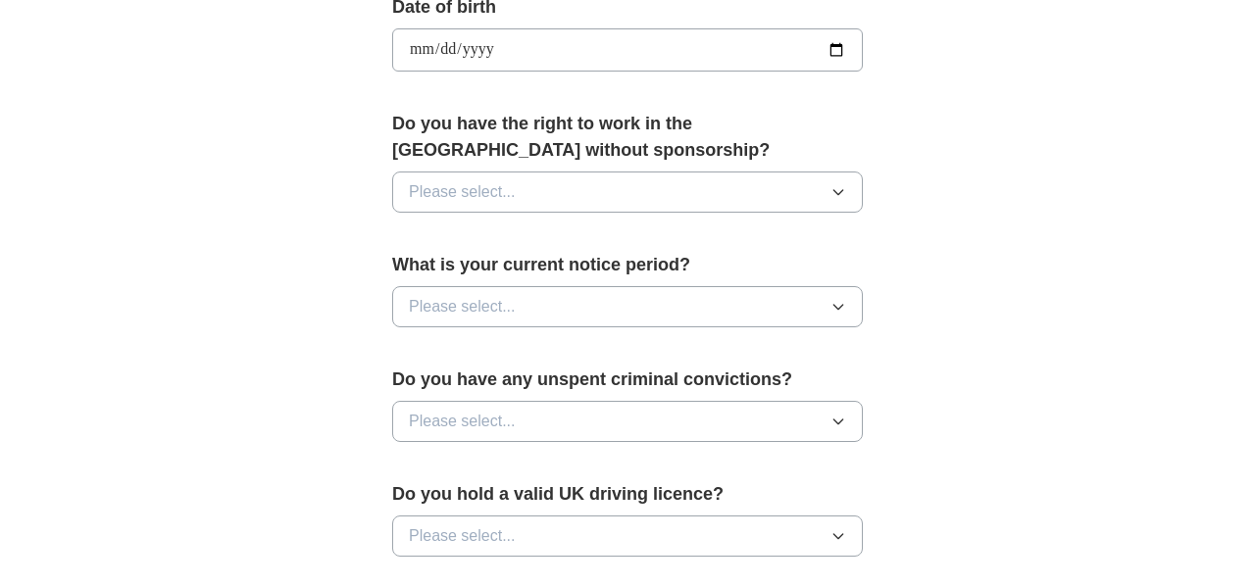
click at [564, 202] on button "Please select..." at bounding box center [627, 192] width 471 height 41
click at [469, 235] on div "Yes" at bounding box center [627, 237] width 437 height 24
click at [509, 303] on span "Please select..." at bounding box center [462, 307] width 107 height 24
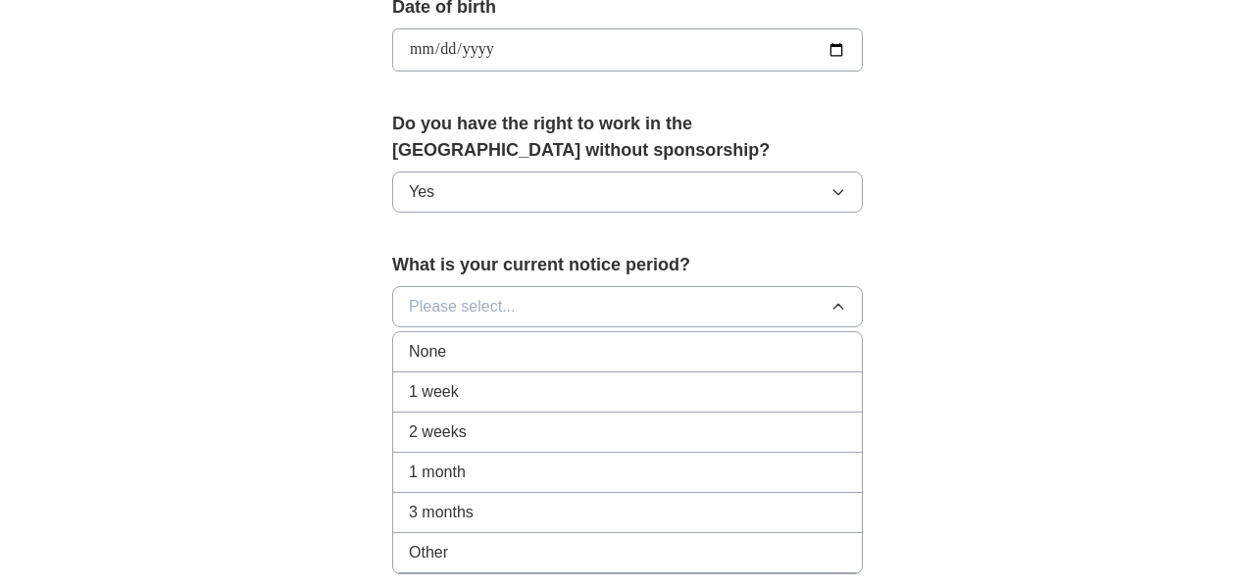
click at [478, 444] on div "2 weeks" at bounding box center [627, 433] width 437 height 24
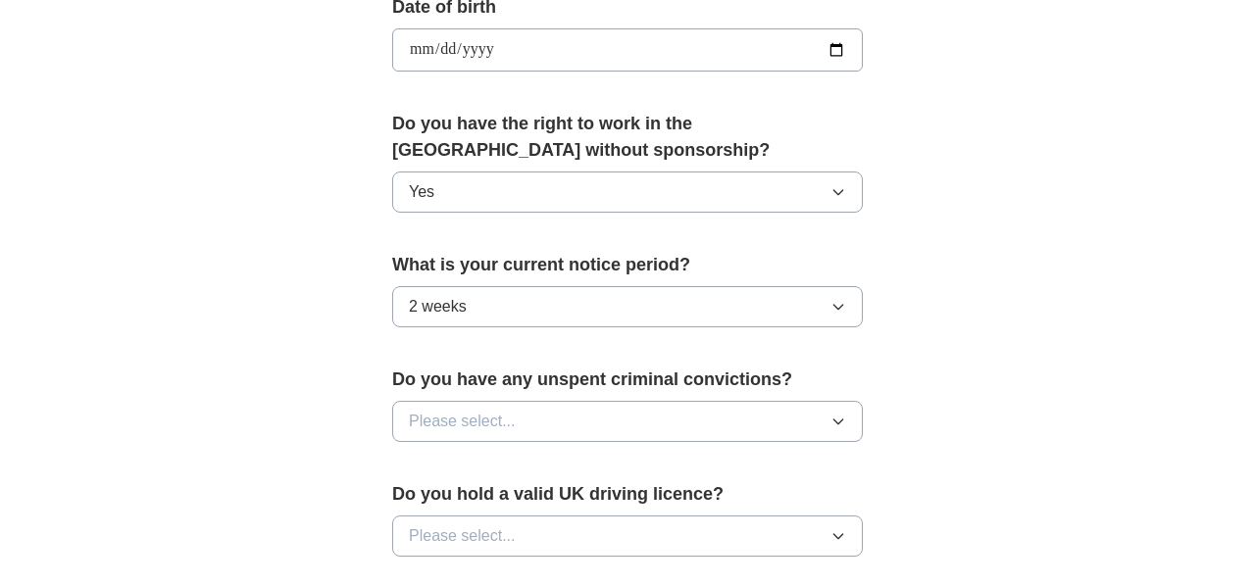
click at [475, 434] on button "Please select..." at bounding box center [627, 421] width 471 height 41
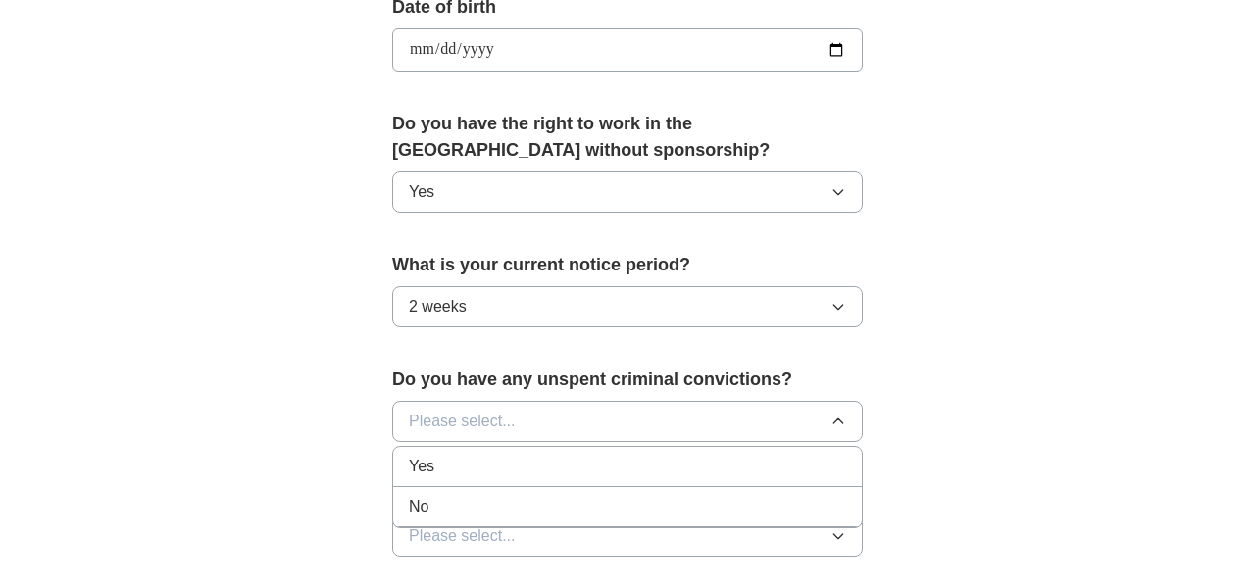
click at [452, 503] on div "No" at bounding box center [627, 507] width 437 height 24
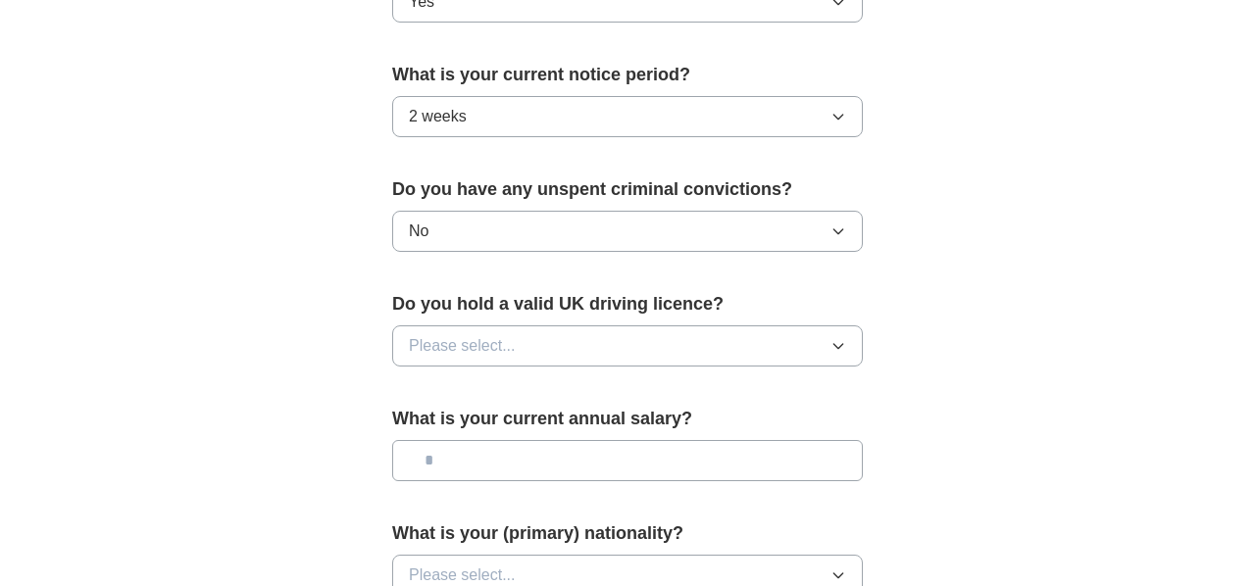
scroll to position [1143, 0]
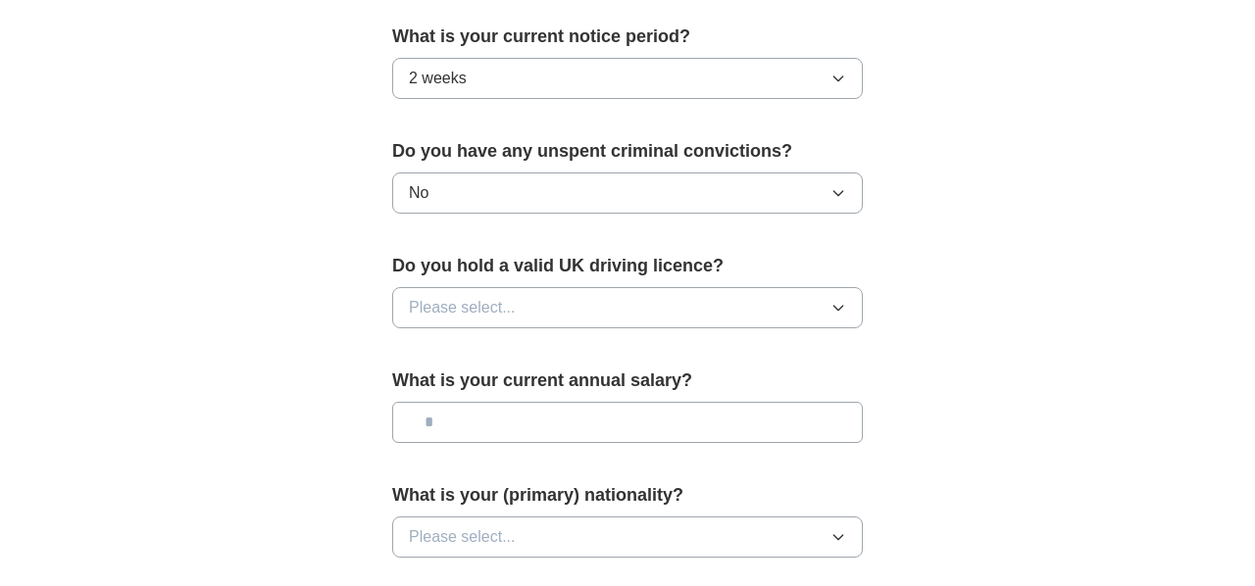
click at [496, 299] on span "Please select..." at bounding box center [462, 308] width 107 height 24
click at [451, 355] on div "Yes" at bounding box center [627, 353] width 437 height 24
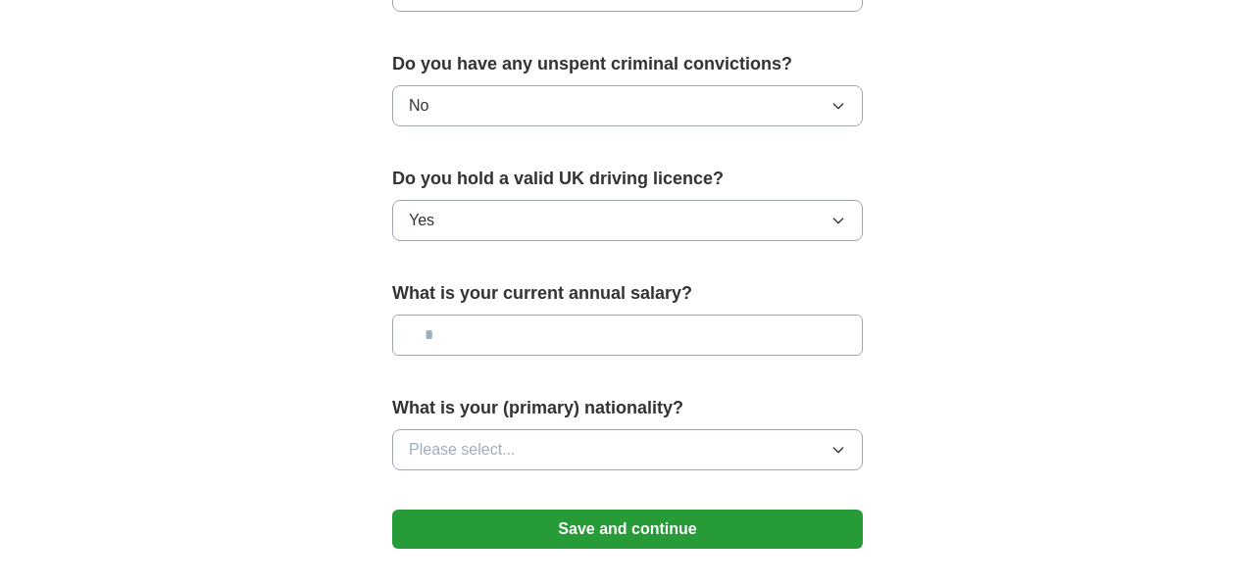
scroll to position [1235, 0]
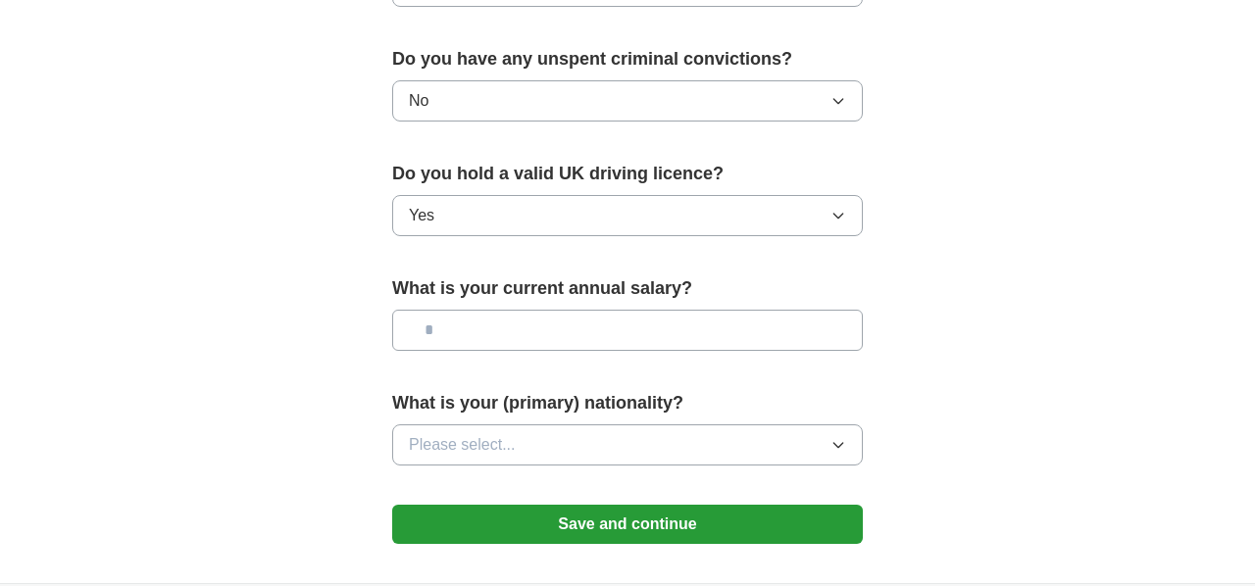
click at [465, 341] on input "text" at bounding box center [627, 330] width 471 height 41
type input "*******"
click at [494, 449] on span "Please select..." at bounding box center [462, 445] width 107 height 24
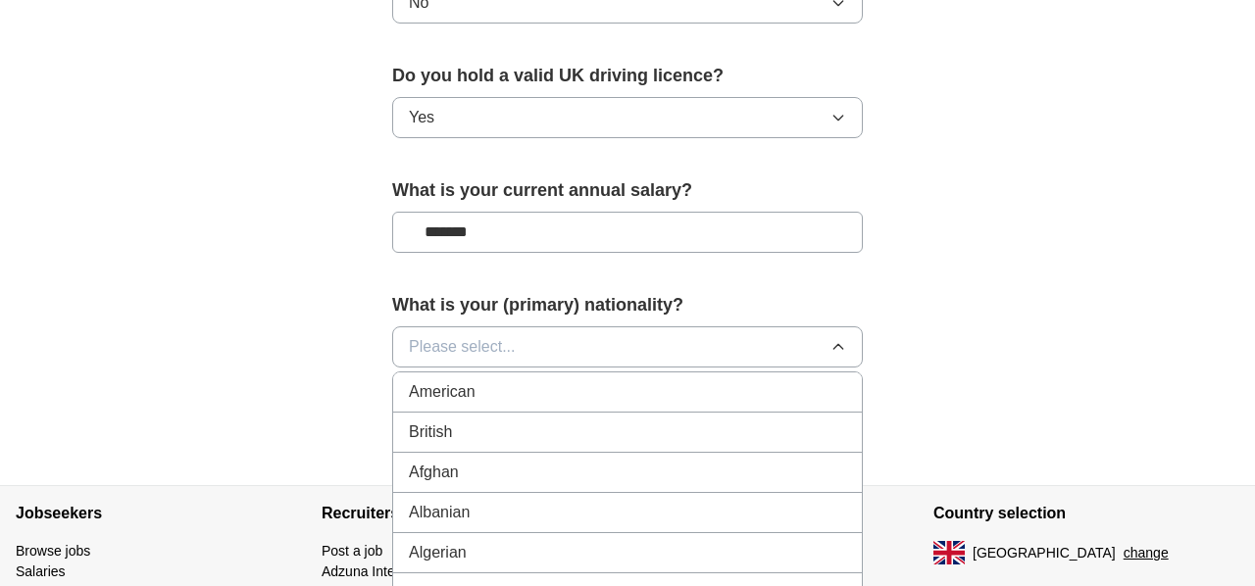
scroll to position [1337, 0]
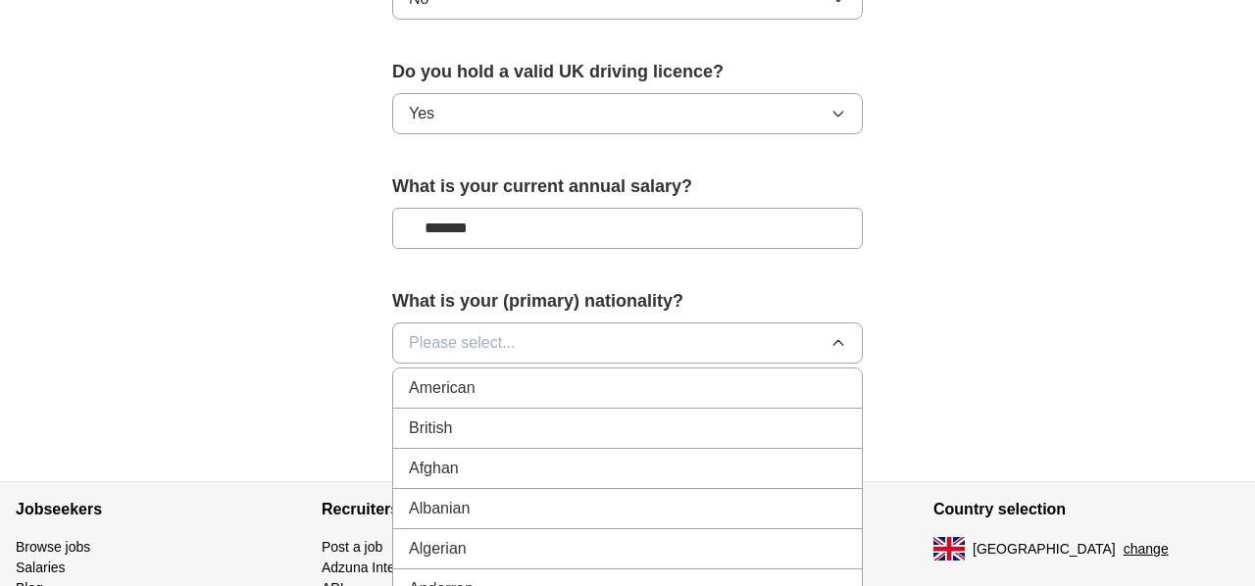
click at [515, 342] on button "Please select..." at bounding box center [627, 343] width 471 height 41
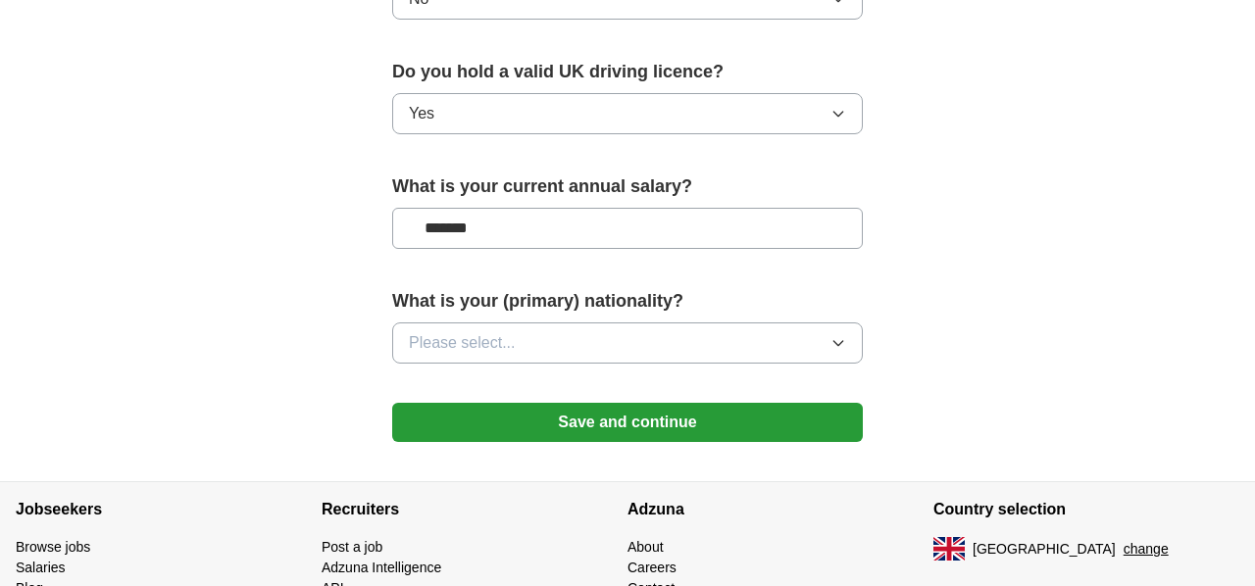
drag, startPoint x: 513, startPoint y: 332, endPoint x: 511, endPoint y: 347, distance: 14.8
click at [513, 332] on span "Please select..." at bounding box center [462, 343] width 107 height 24
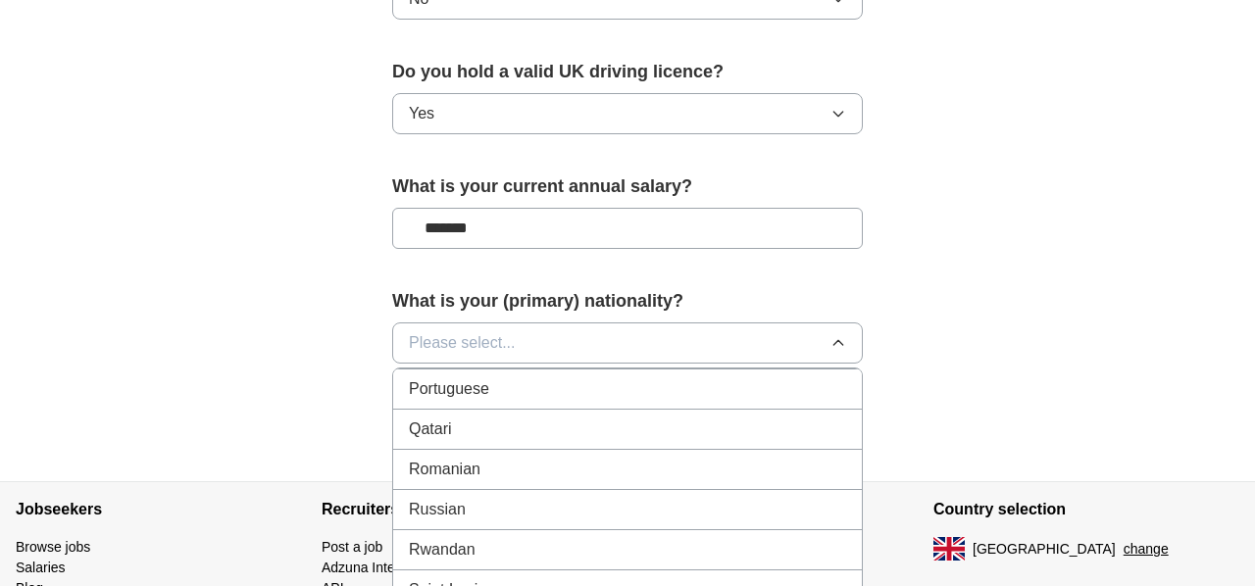
scroll to position [5705, 0]
click at [464, 477] on span "Romanian" at bounding box center [445, 472] width 72 height 24
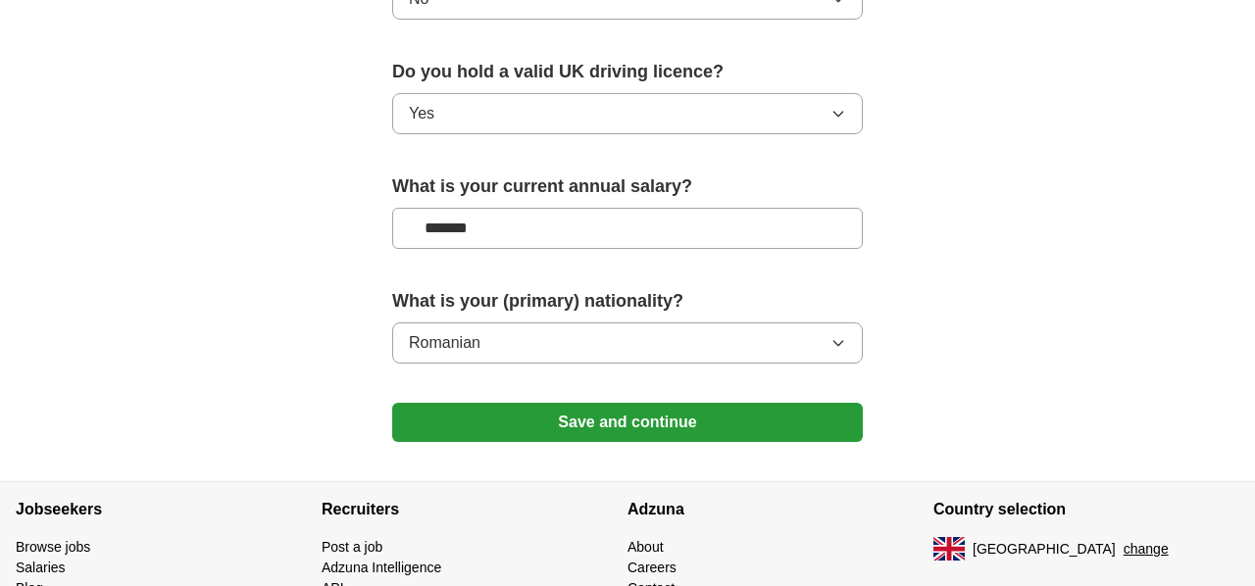
click at [519, 420] on button "Save and continue" at bounding box center [627, 422] width 471 height 39
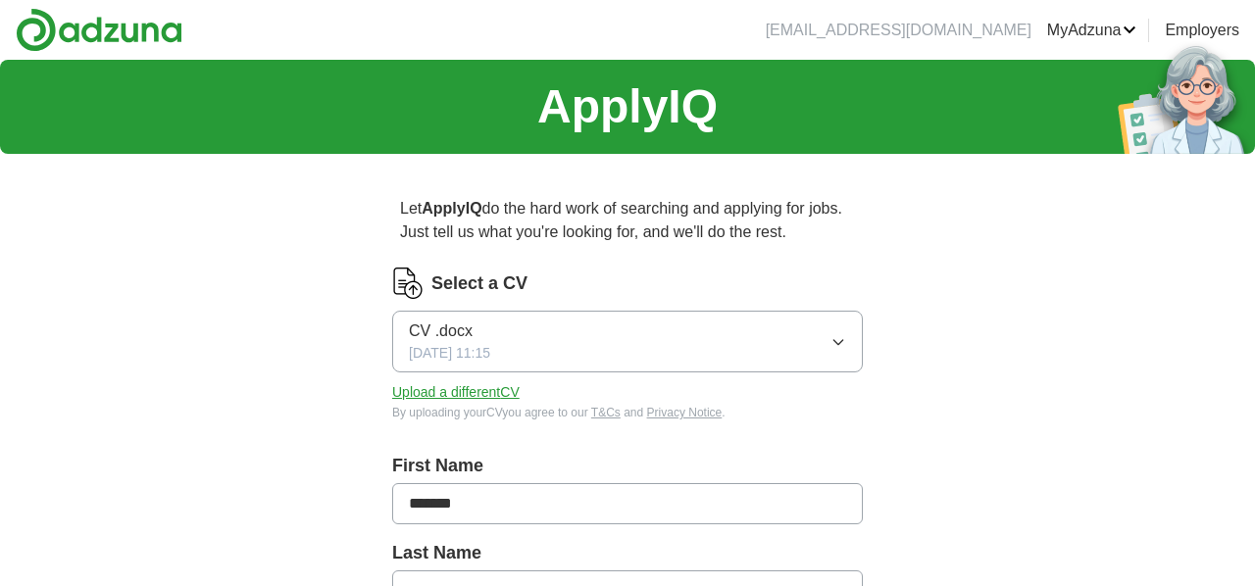
click at [0, 0] on link "ApplyIQ" at bounding box center [0, 0] width 0 height 0
